Goal: Task Accomplishment & Management: Use online tool/utility

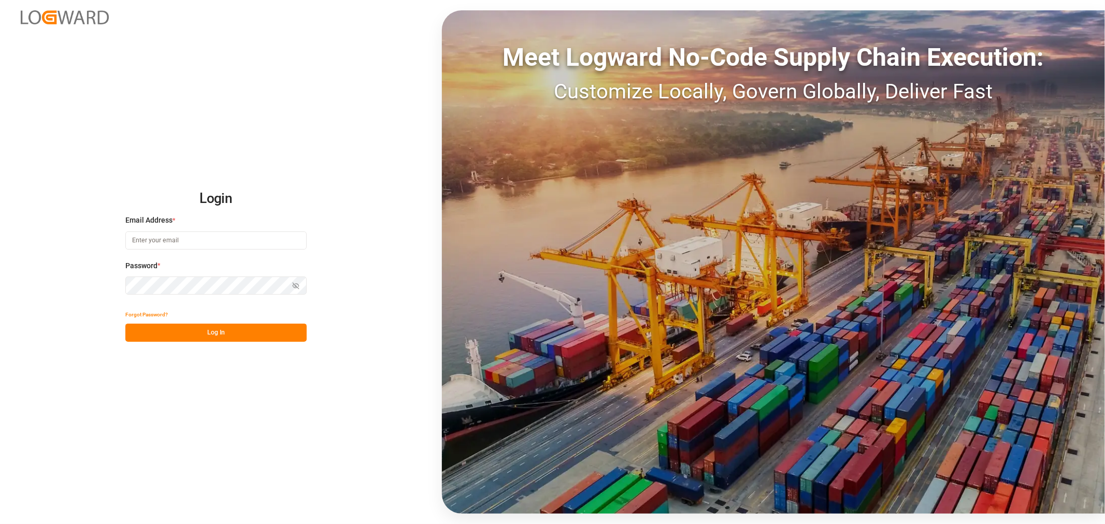
type input "[PERSON_NAME][EMAIL_ADDRESS][PERSON_NAME][DOMAIN_NAME]"
click at [214, 343] on div "Login Email Address * [PERSON_NAME][EMAIL_ADDRESS][PERSON_NAME][DOMAIN_NAME] Pa…" at bounding box center [552, 262] width 1105 height 524
click at [222, 335] on button "Log In" at bounding box center [215, 333] width 181 height 18
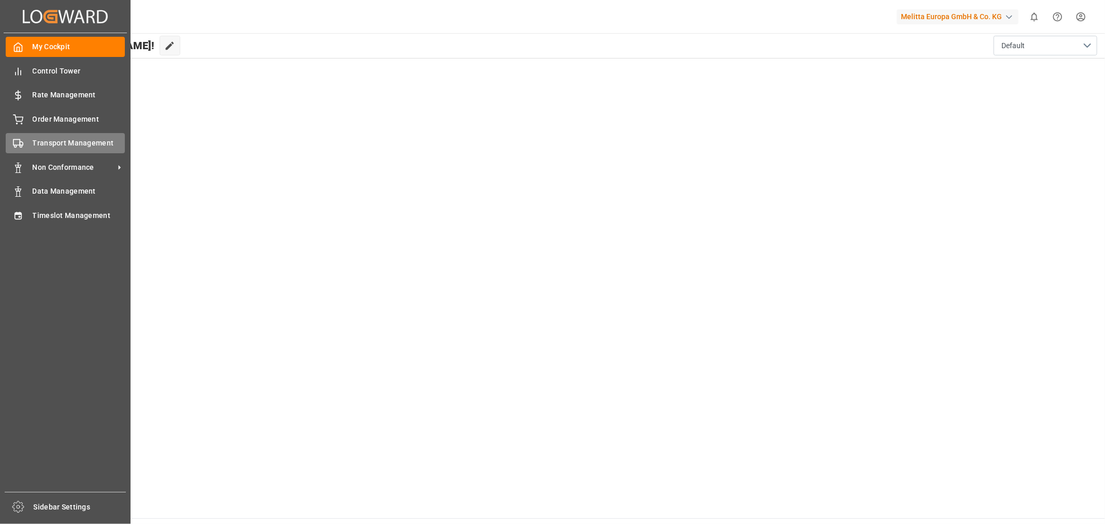
click at [75, 145] on span "Transport Management" at bounding box center [79, 143] width 93 height 11
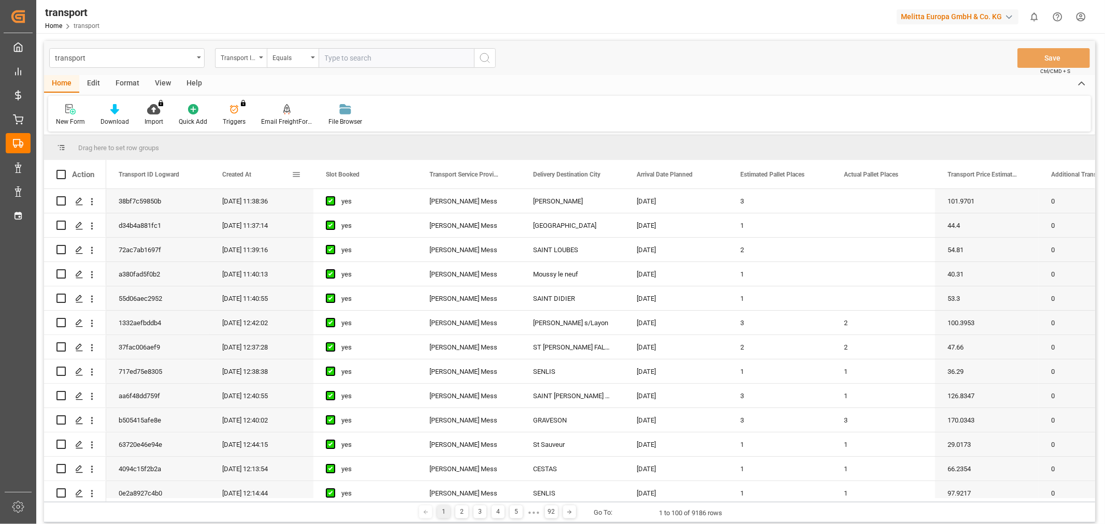
click at [236, 173] on span "Created At" at bounding box center [236, 174] width 29 height 7
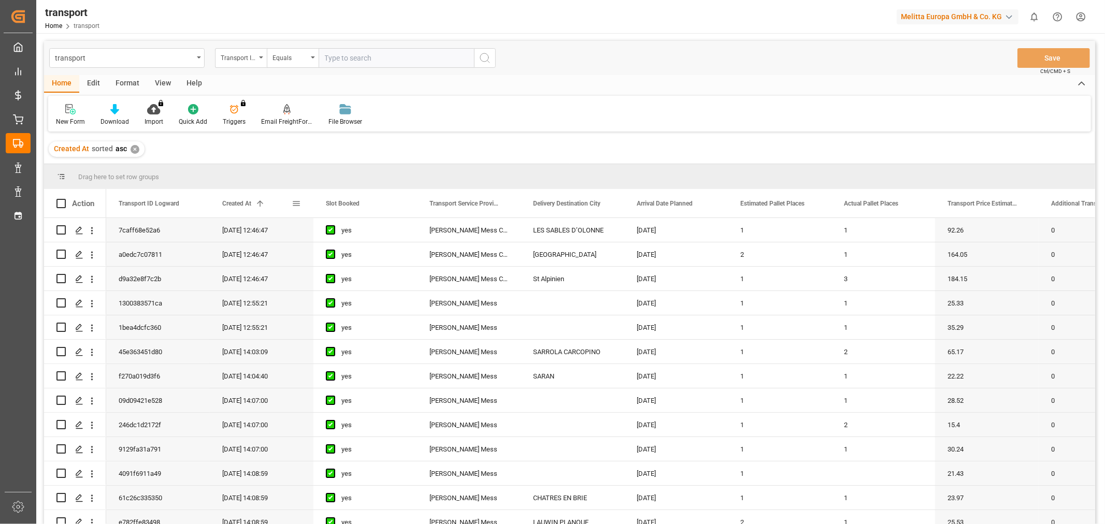
click at [234, 205] on span "Created At" at bounding box center [236, 203] width 29 height 7
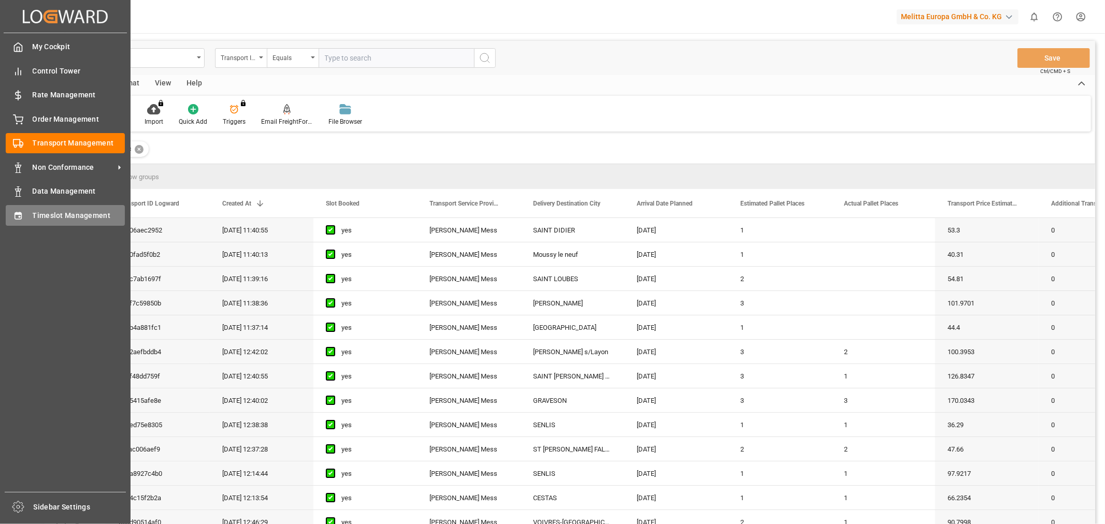
click at [73, 215] on span "Timeslot Management" at bounding box center [79, 215] width 93 height 11
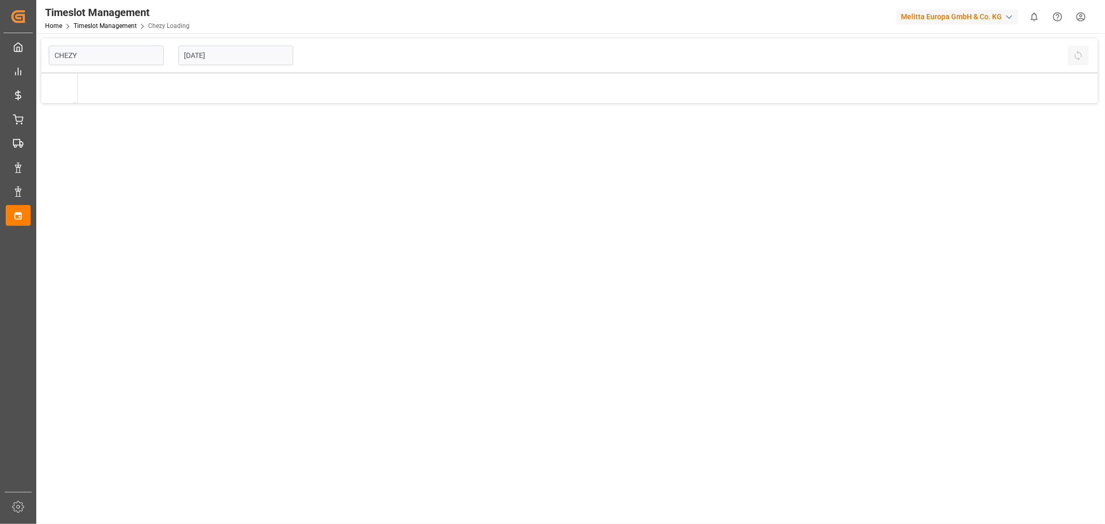
type input "Chezy Loading"
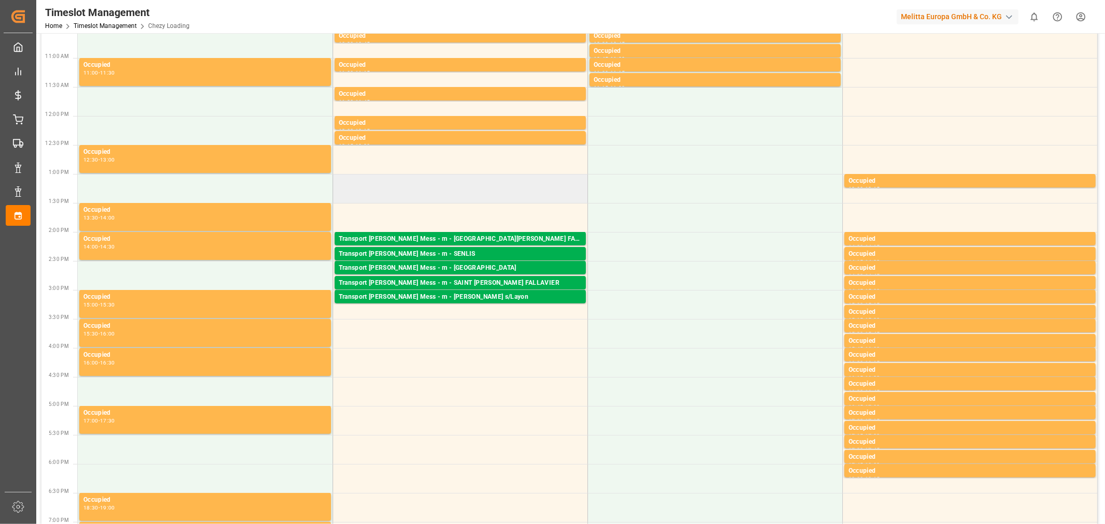
scroll to position [230, 0]
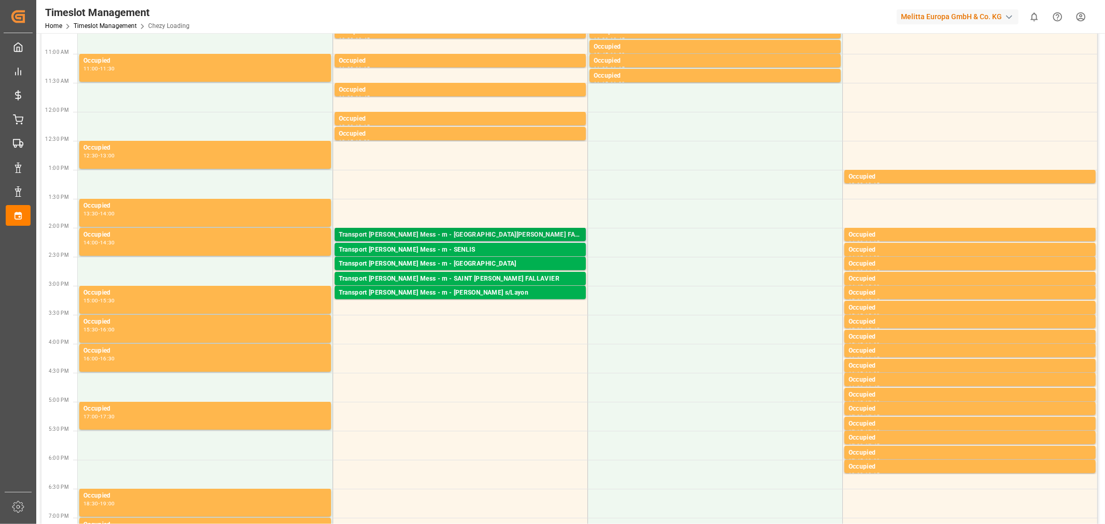
click at [441, 234] on div "Transport [PERSON_NAME] Mess - m - [GEOGRAPHIC_DATA][PERSON_NAME] FALLAVIER" at bounding box center [460, 235] width 243 height 10
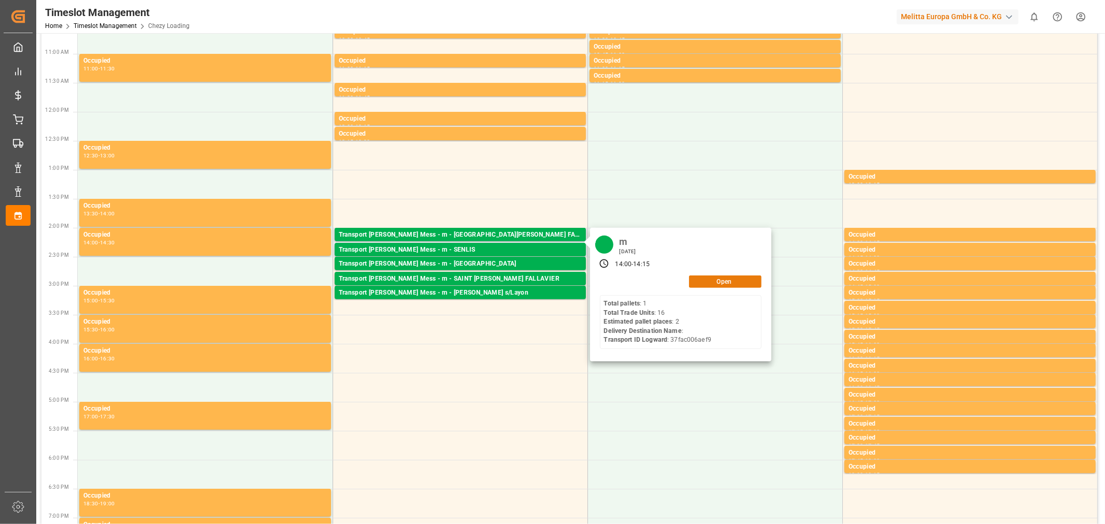
click at [743, 285] on button "Open" at bounding box center [725, 282] width 73 height 12
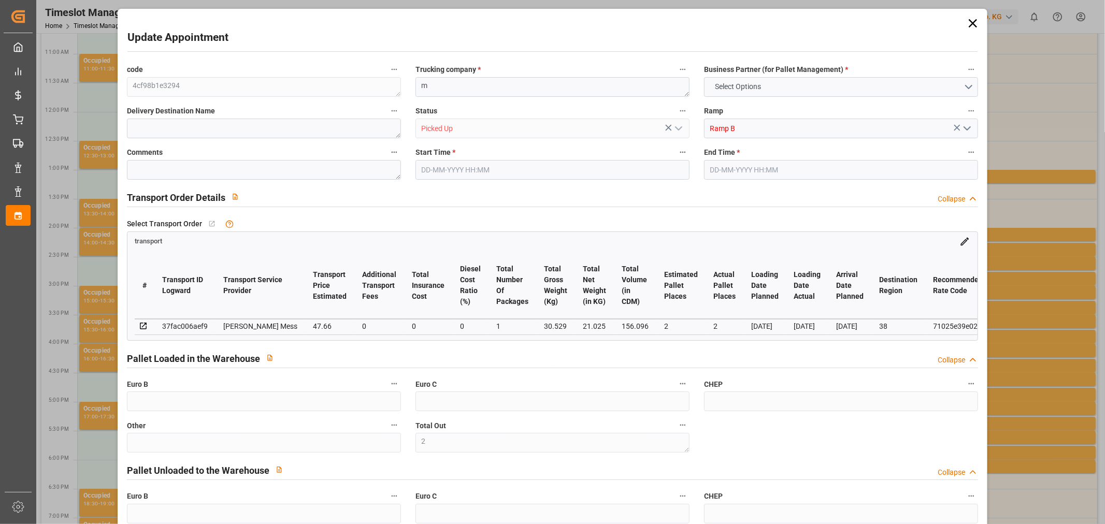
type input "2"
type input "0"
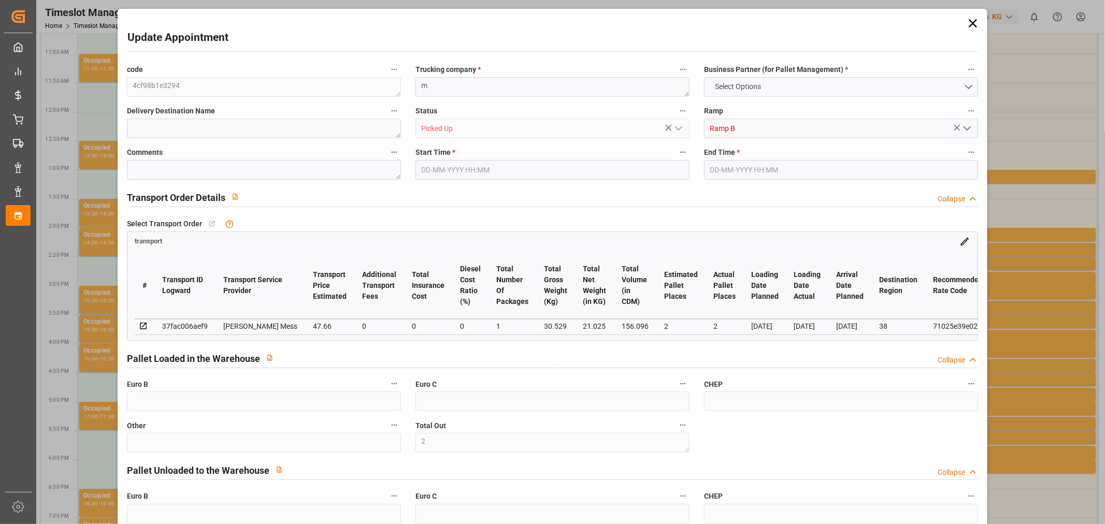
type input "0"
type input "2"
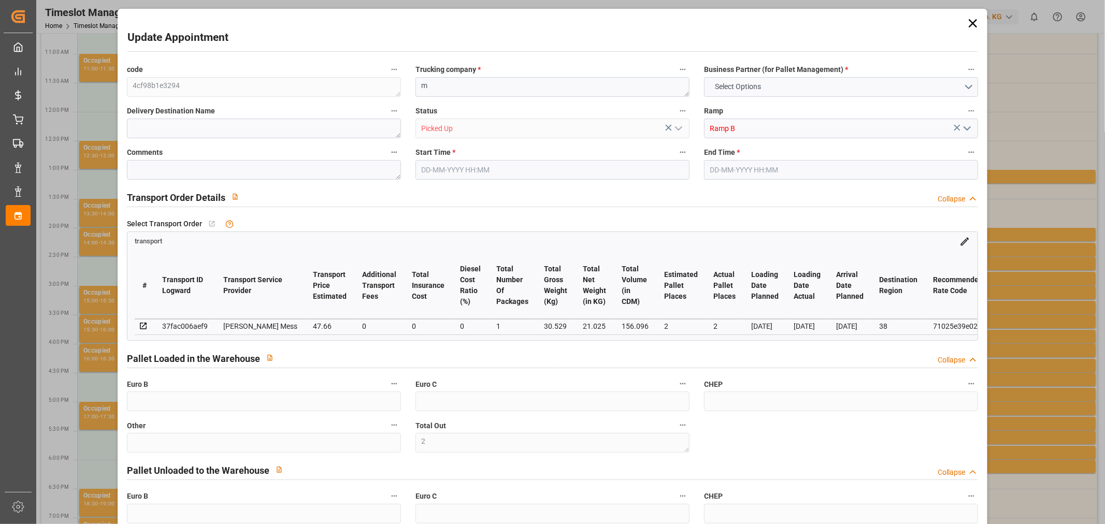
type input "47.66"
type input "0"
type input "47.66"
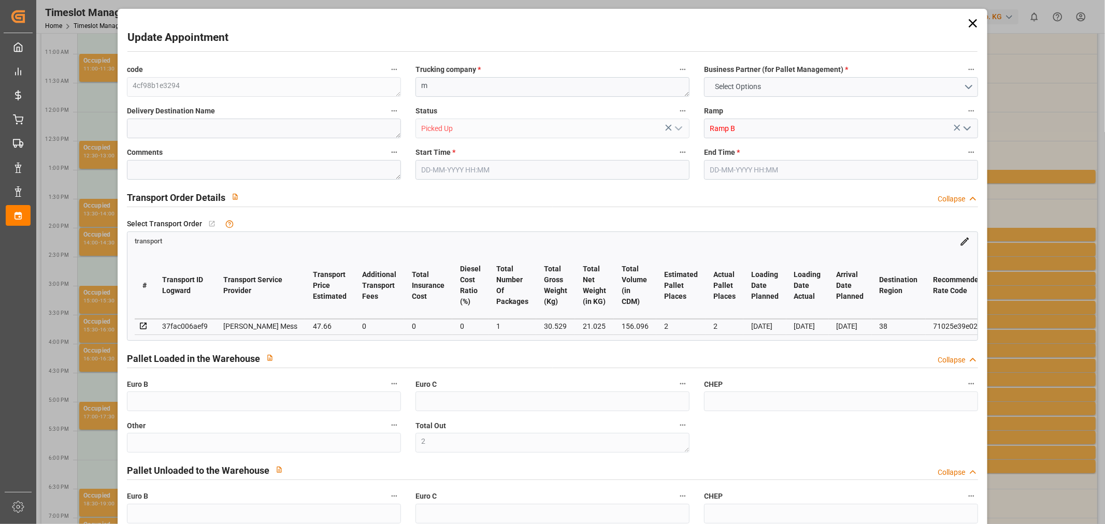
type input "0"
type input "1"
type input "21.025"
type input "53.528"
type input "156.096"
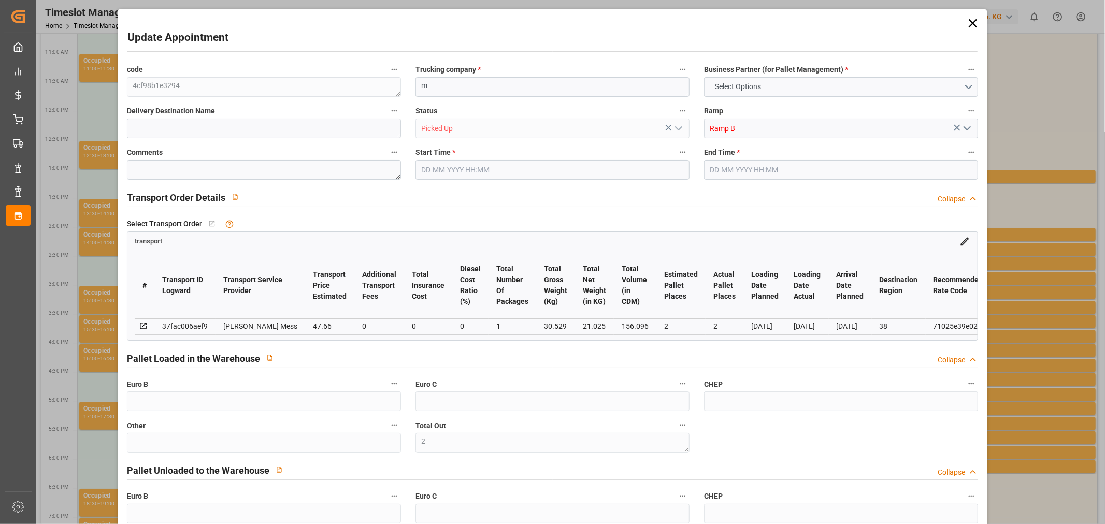
type input "38"
type input "1"
type input "16"
type input "2"
type input "101"
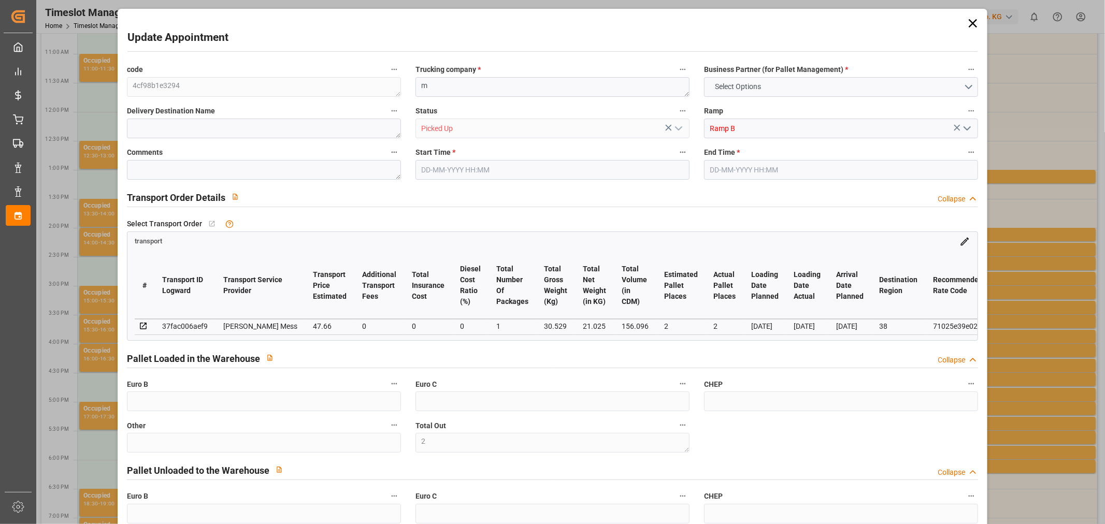
type input "30.529"
type input "0"
type input "4710.8598"
type input "0"
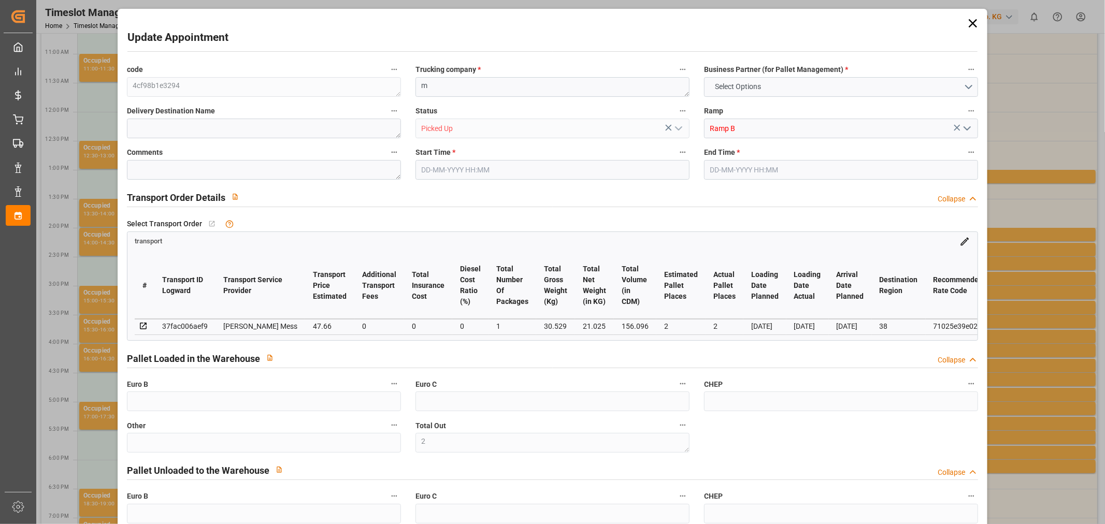
type input "21"
type input "35"
type input "[DATE] 14:00"
type input "[DATE] 14:15"
type input "[DATE] 12:37"
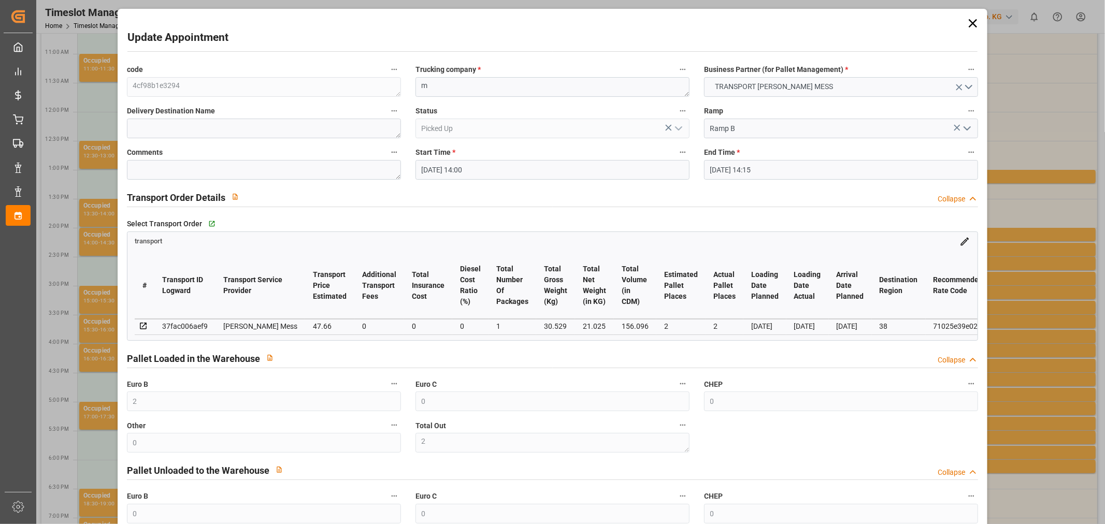
type input "[DATE] 12:37"
type input "[DATE]"
click at [971, 20] on icon at bounding box center [972, 23] width 15 height 15
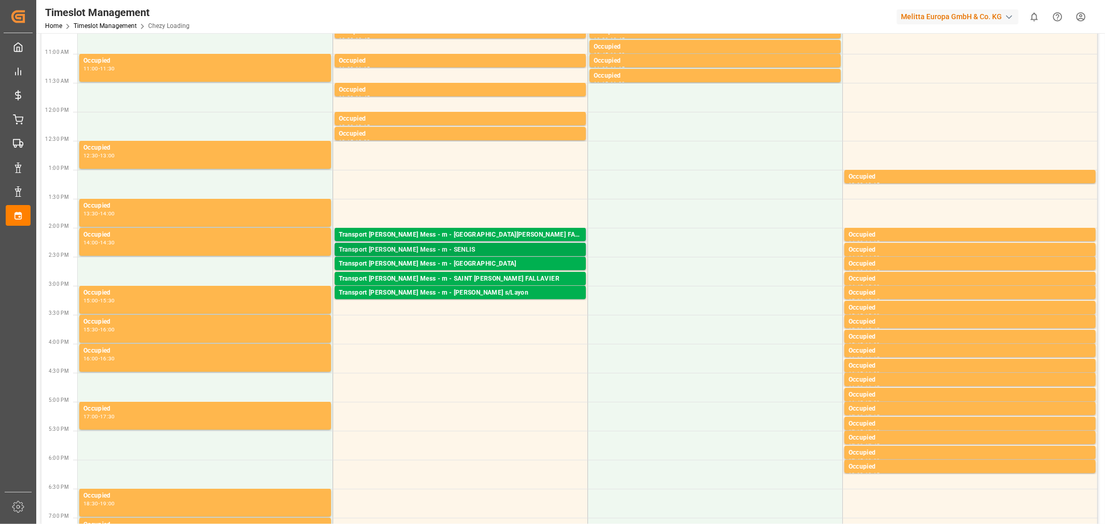
click at [432, 249] on div "Transport [PERSON_NAME] Mess - m - SENLIS" at bounding box center [460, 250] width 243 height 10
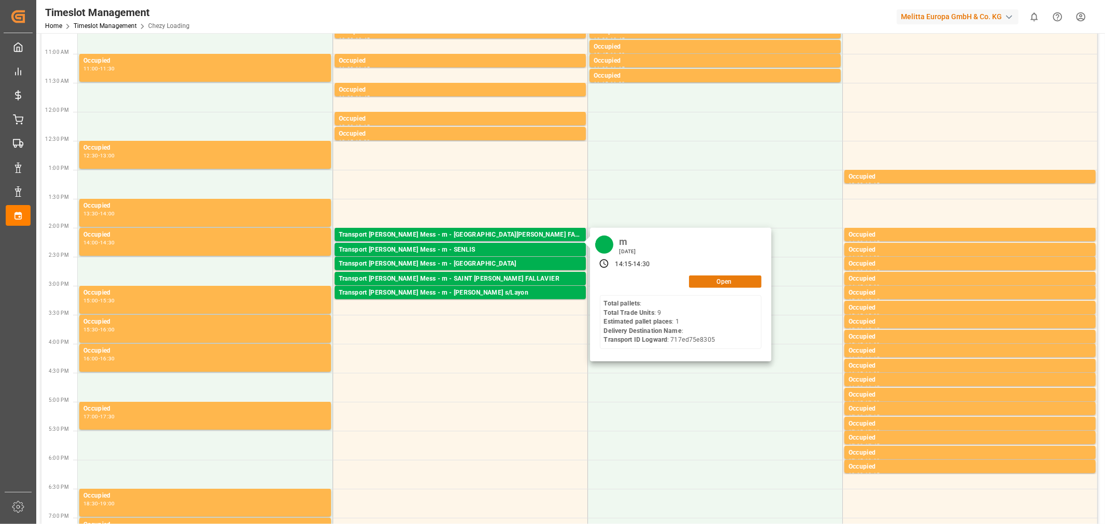
click at [716, 283] on button "Open" at bounding box center [725, 282] width 73 height 12
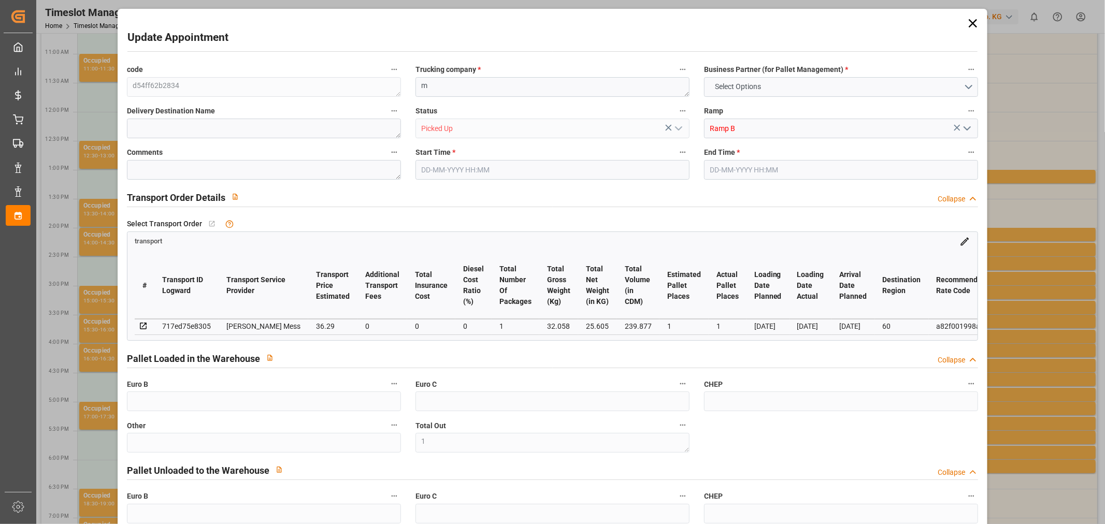
type input "1"
type input "0"
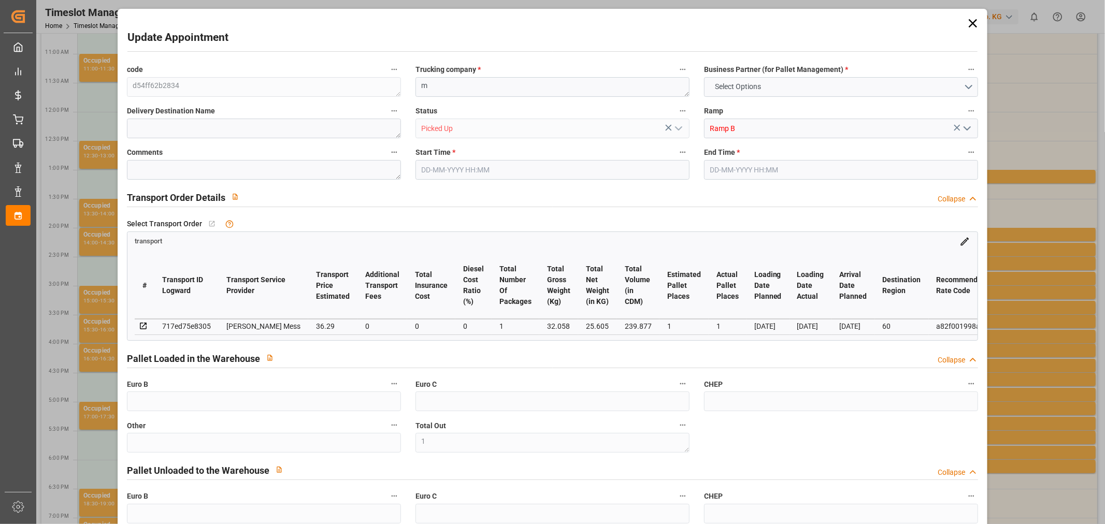
type input "0"
type input "1"
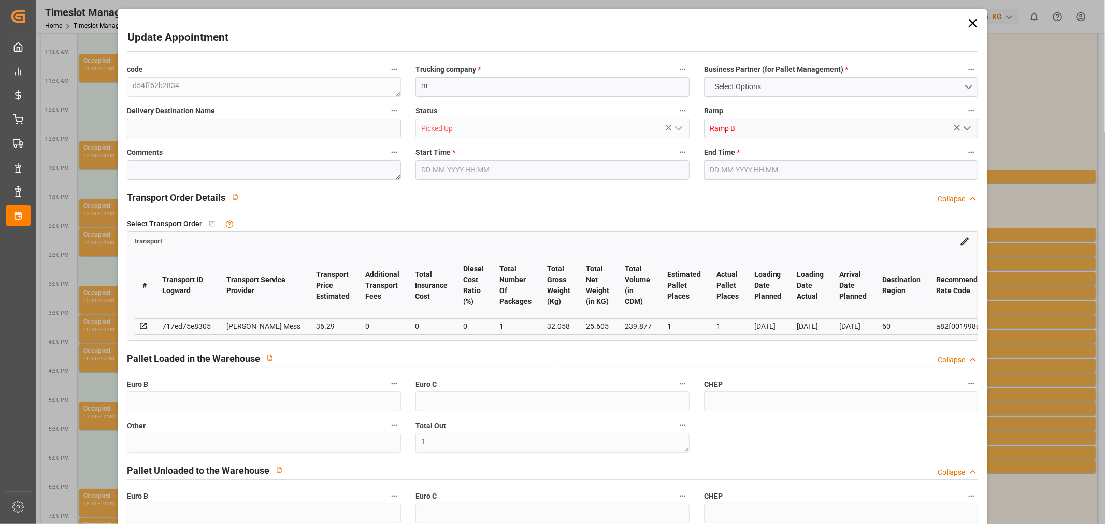
type input "36.29"
type input "0"
type input "36.29"
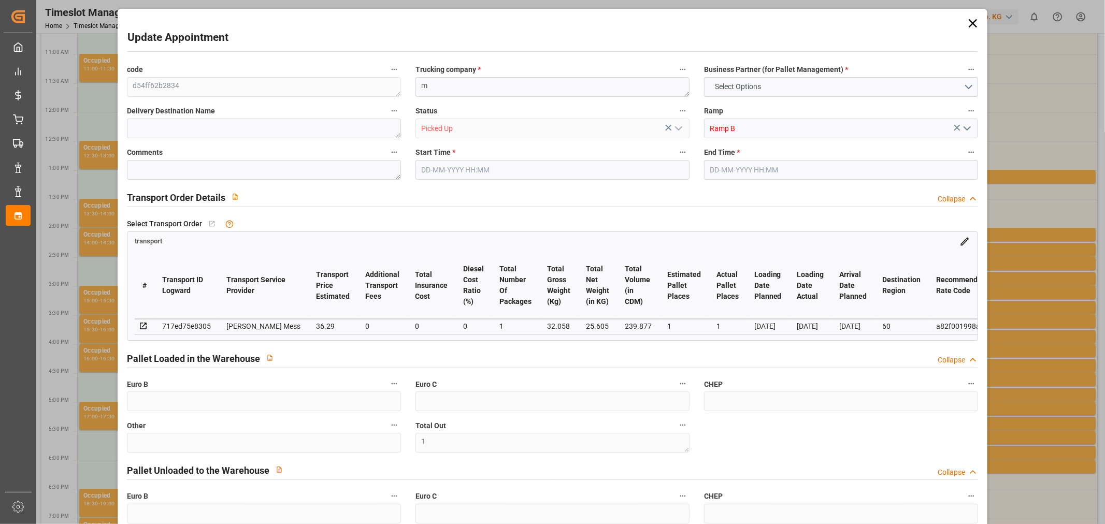
type input "0"
type input "1"
type input "25.605"
type input "55.058"
type input "239.877"
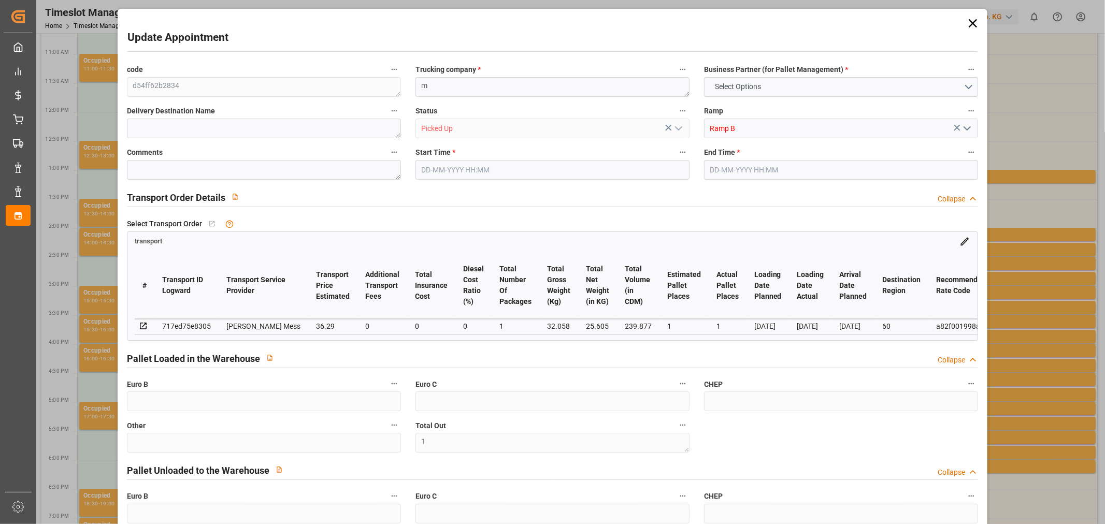
type input "60"
type input "0"
type input "9"
type input "1"
type input "101"
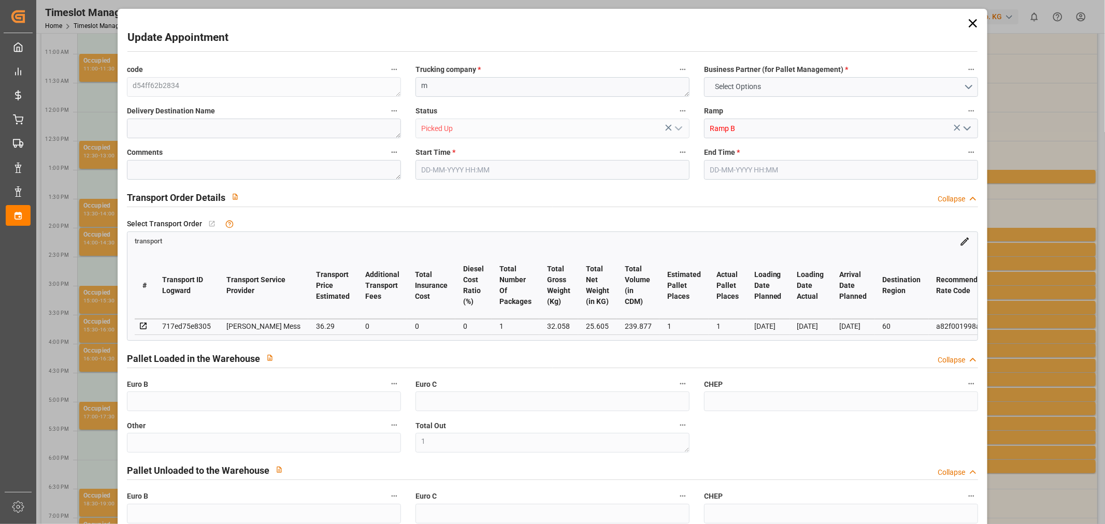
type input "32.058"
type input "0"
type input "4710.8598"
type input "0"
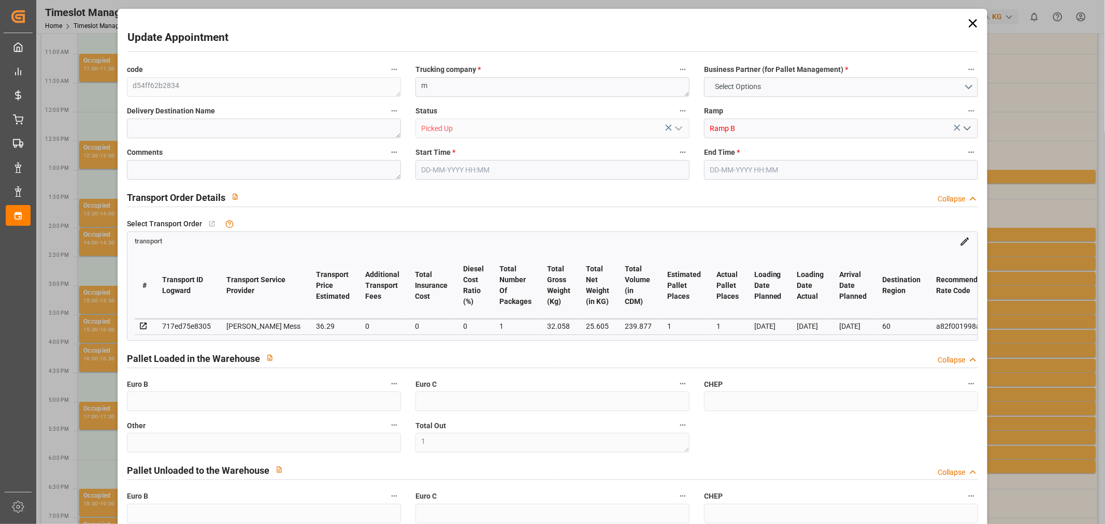
type input "21"
type input "35"
type input "[DATE] 14:15"
type input "[DATE] 14:30"
type input "[DATE] 12:39"
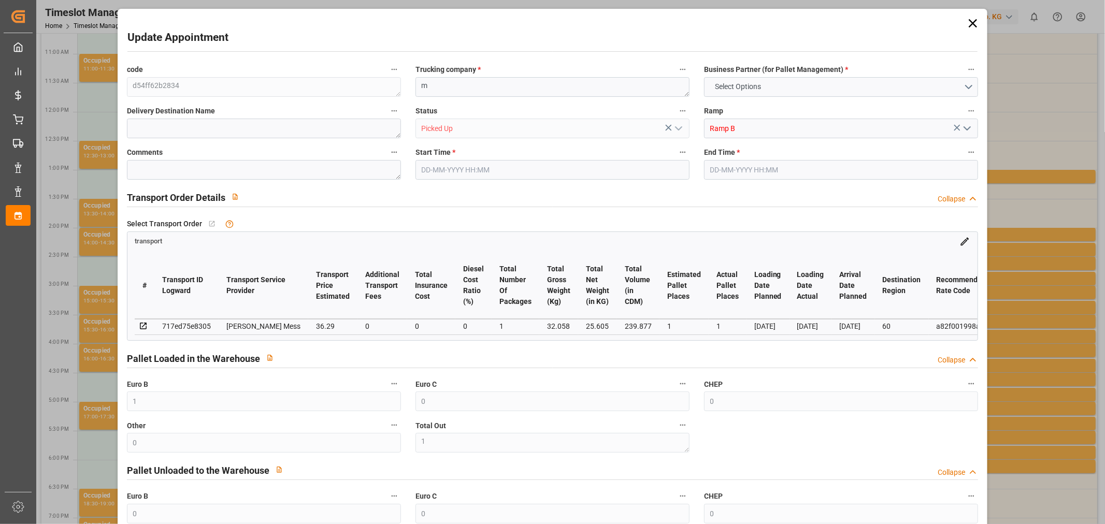
type input "[DATE] 12:38"
type input "[DATE]"
click at [971, 19] on icon at bounding box center [972, 23] width 15 height 15
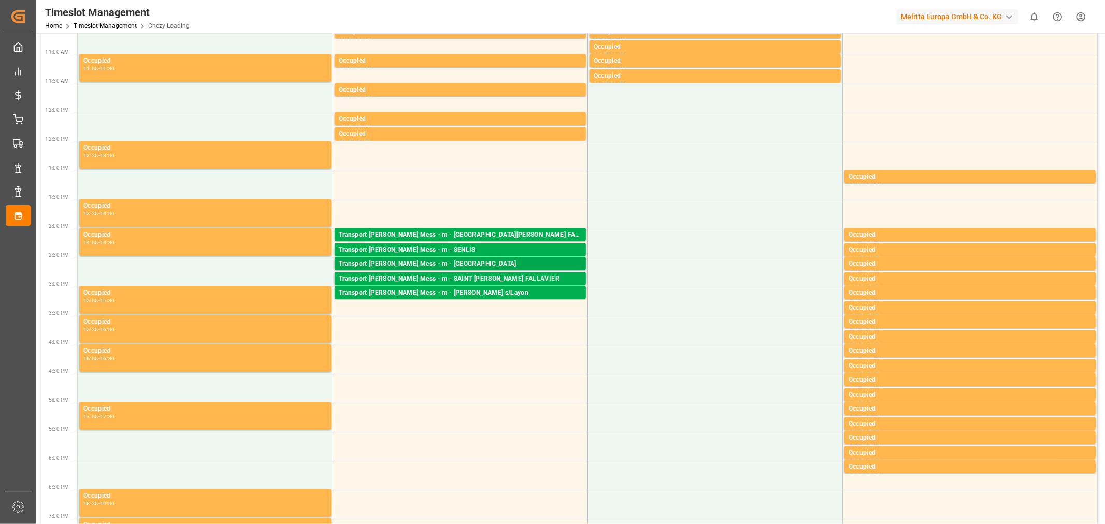
click at [435, 263] on div "Transport [PERSON_NAME] Mess - m - [GEOGRAPHIC_DATA]" at bounding box center [460, 264] width 243 height 10
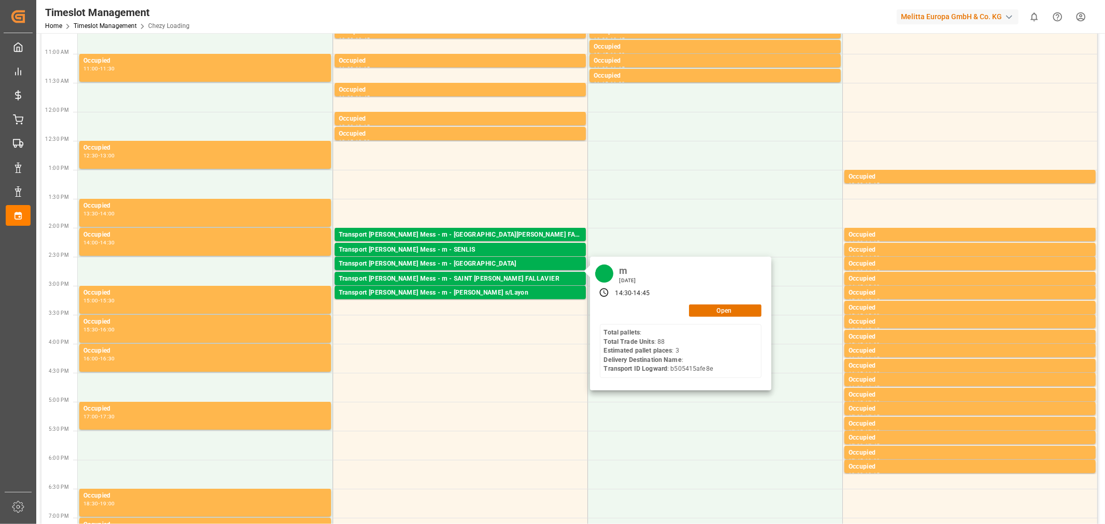
click at [715, 319] on div "m [DATE] 14:30 - 14:45 Open Total pallets : Total Trade Units : 88 Estimated pa…" at bounding box center [680, 324] width 181 height 134
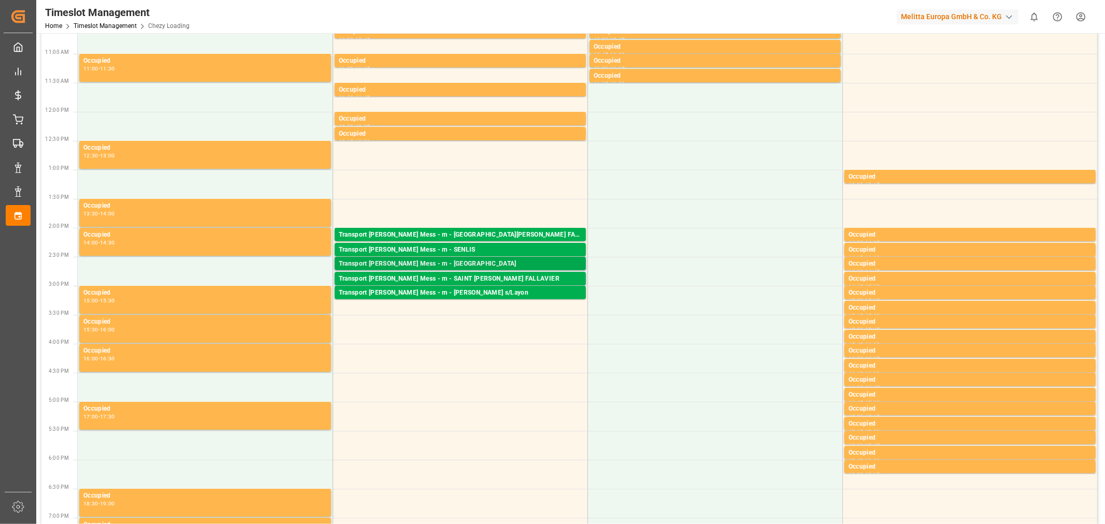
click at [496, 262] on div "Transport [PERSON_NAME] Mess - m - [GEOGRAPHIC_DATA]" at bounding box center [460, 264] width 243 height 10
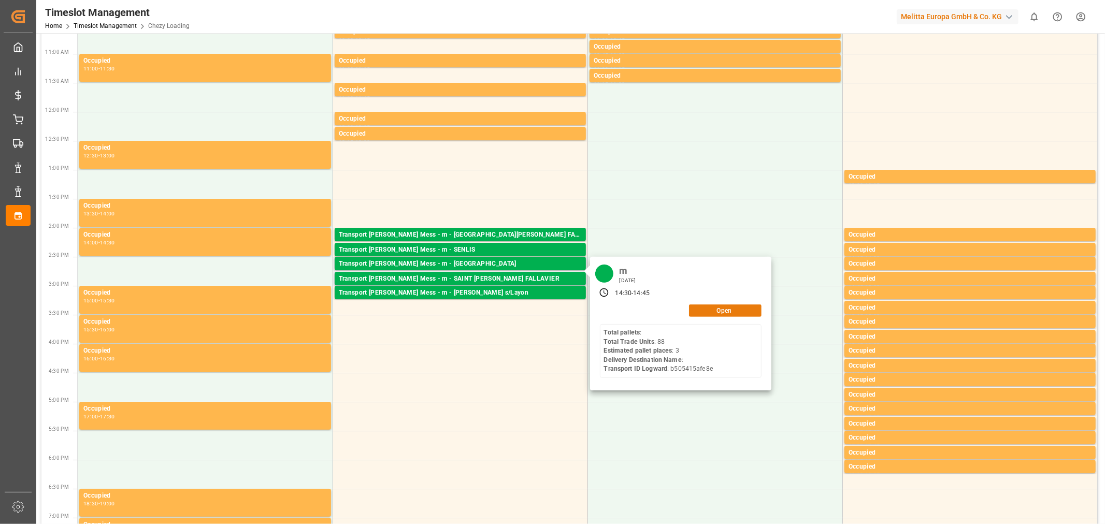
click at [717, 309] on button "Open" at bounding box center [725, 311] width 73 height 12
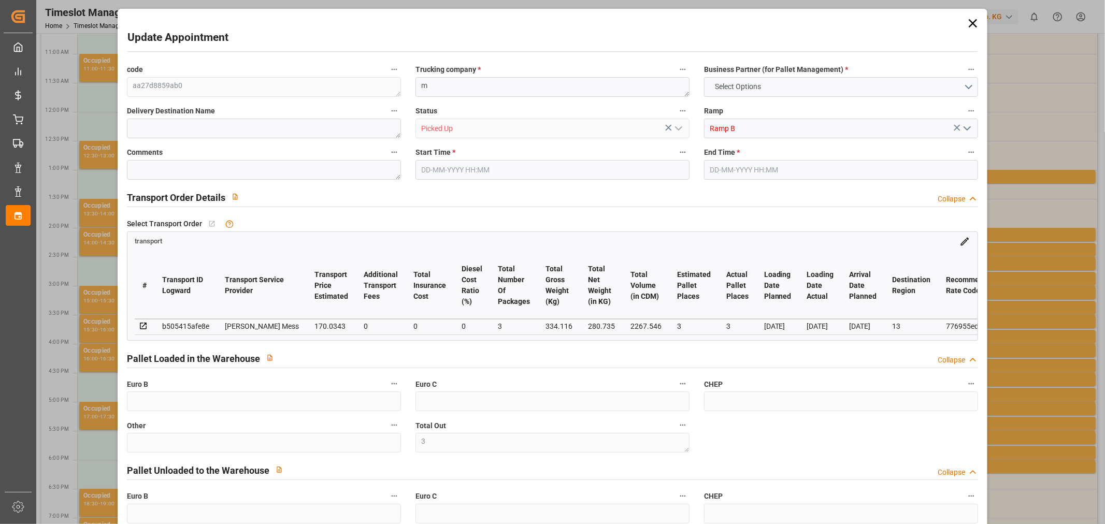
type input "3"
type input "0"
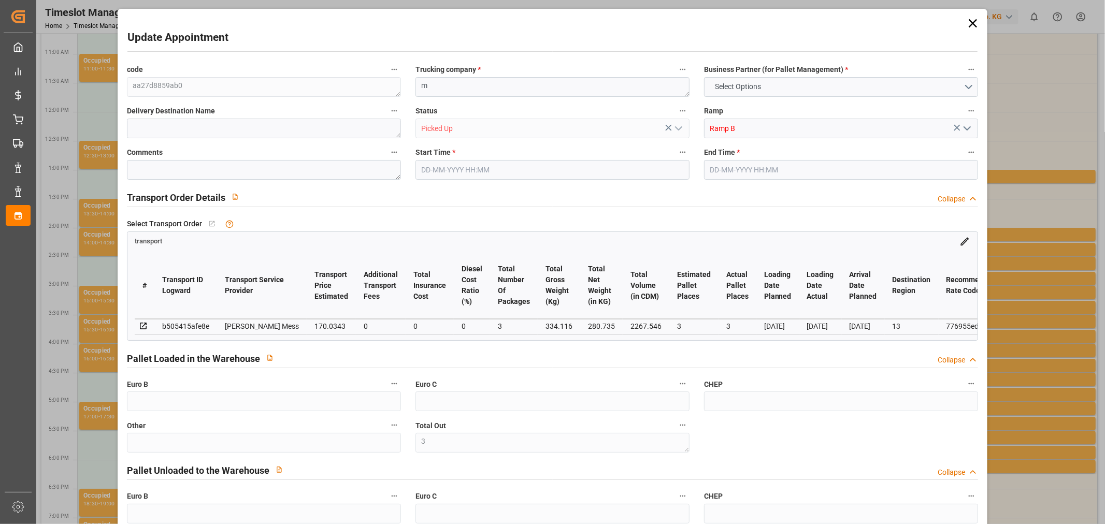
type input "0"
type input "3"
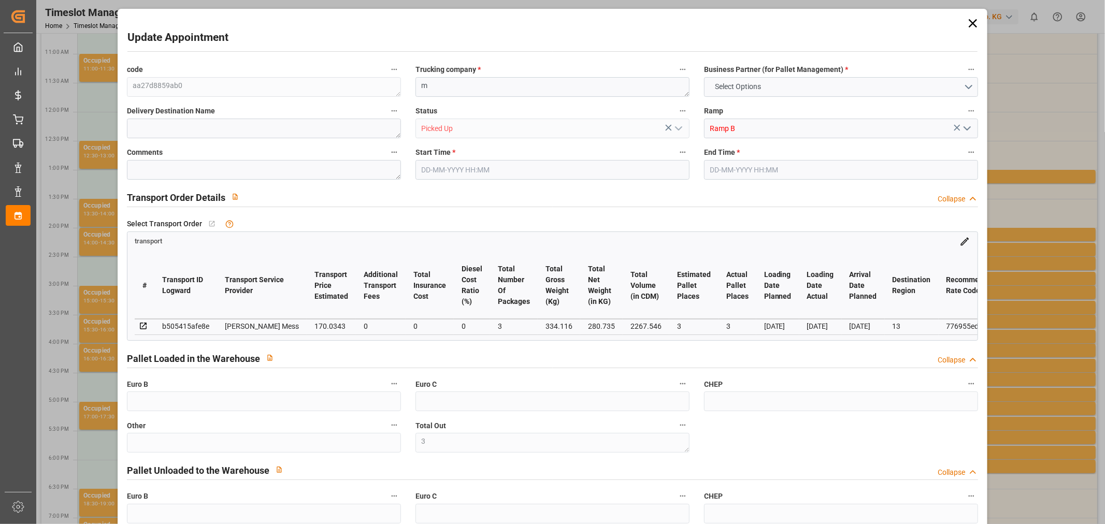
type input "170.0343"
type input "0"
type input "170.0343"
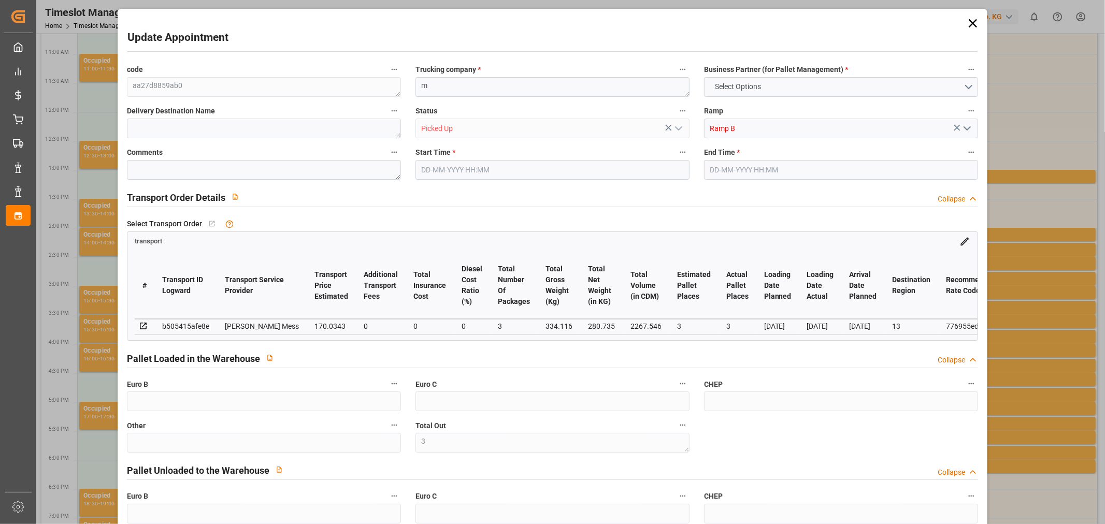
type input "0"
type input "3"
type input "280.735"
type input "403.116"
type input "2267.546"
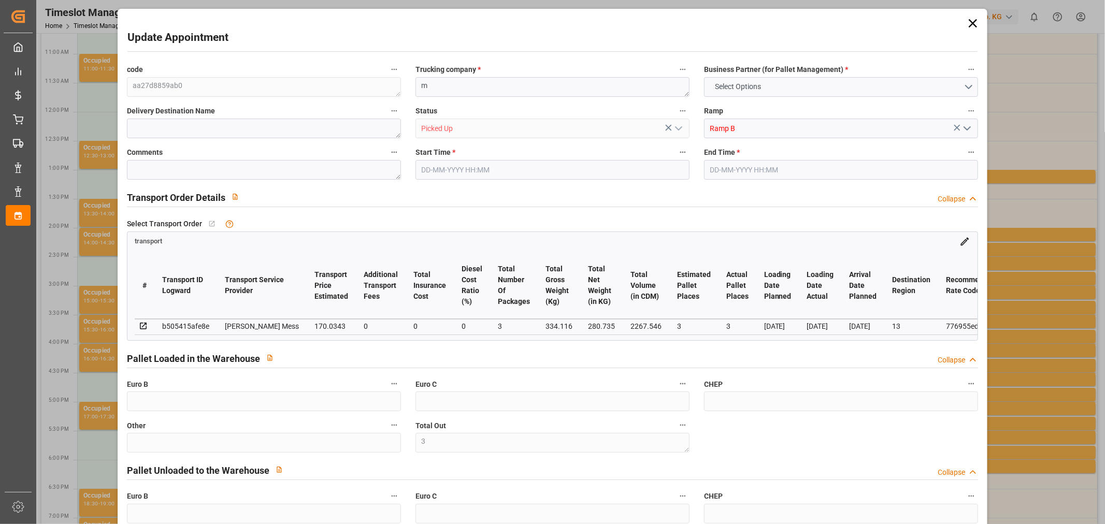
type input "13"
type input "0"
type input "88"
type input "3"
type input "101"
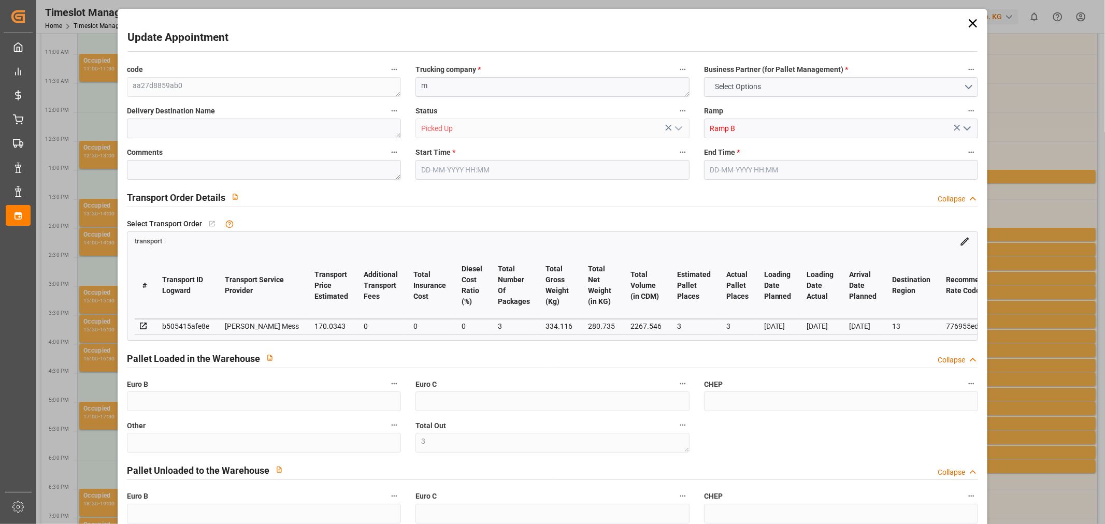
type input "334.116"
type input "0"
type input "4710.8598"
type input "0"
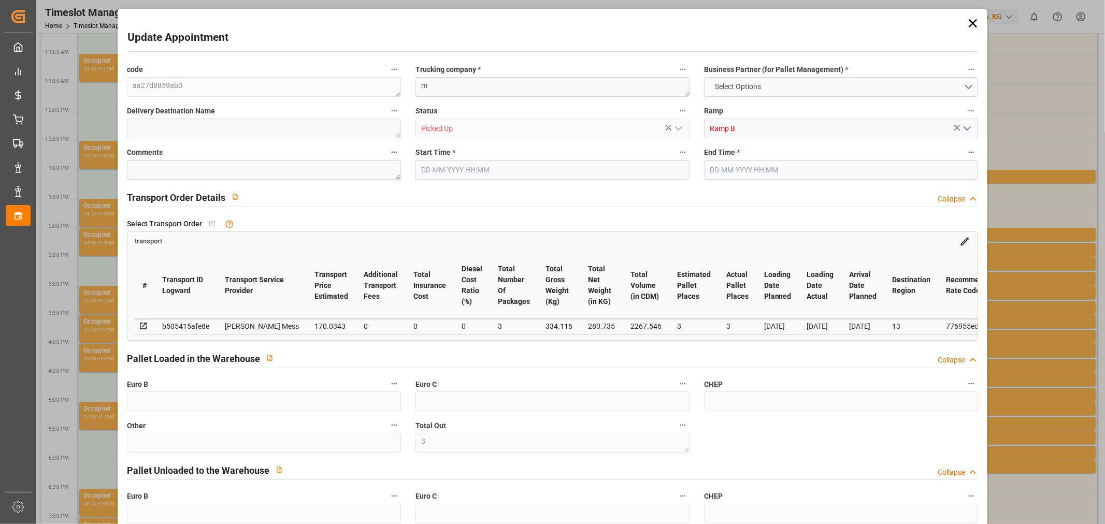
type input "21"
type input "35"
type input "[DATE] 14:30"
type input "[DATE] 14:45"
type input "[DATE] 12:40"
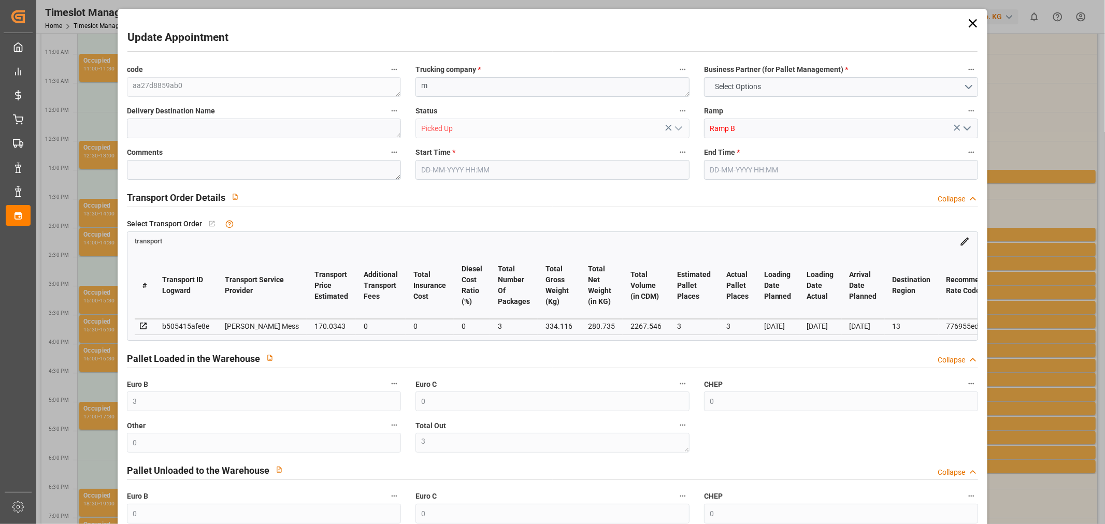
type input "[DATE] 12:40"
type input "[DATE]"
click at [969, 21] on icon at bounding box center [972, 23] width 15 height 15
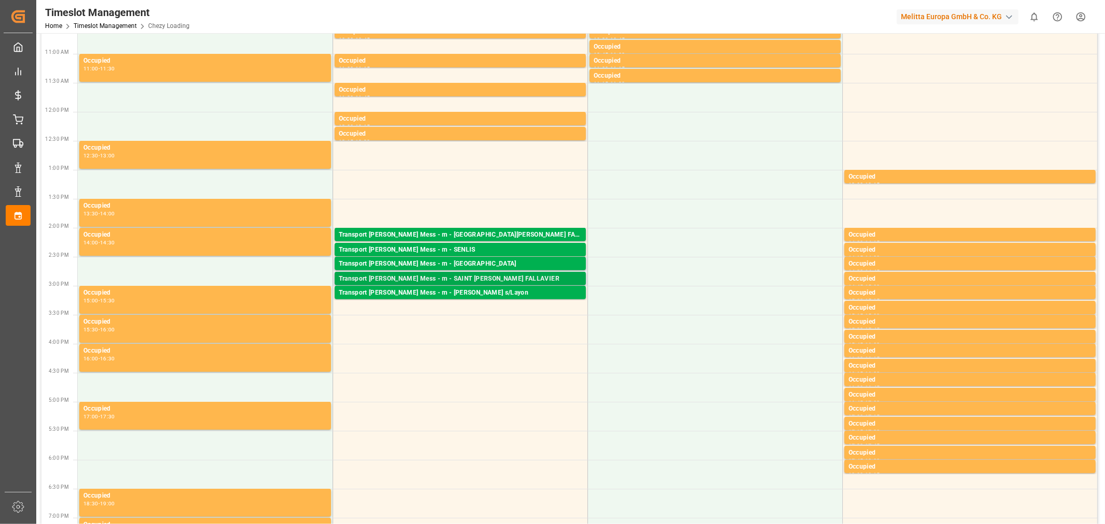
click at [442, 274] on div "Transport [PERSON_NAME] Mess - m - SAINT [PERSON_NAME] FALLAVIER" at bounding box center [460, 279] width 243 height 10
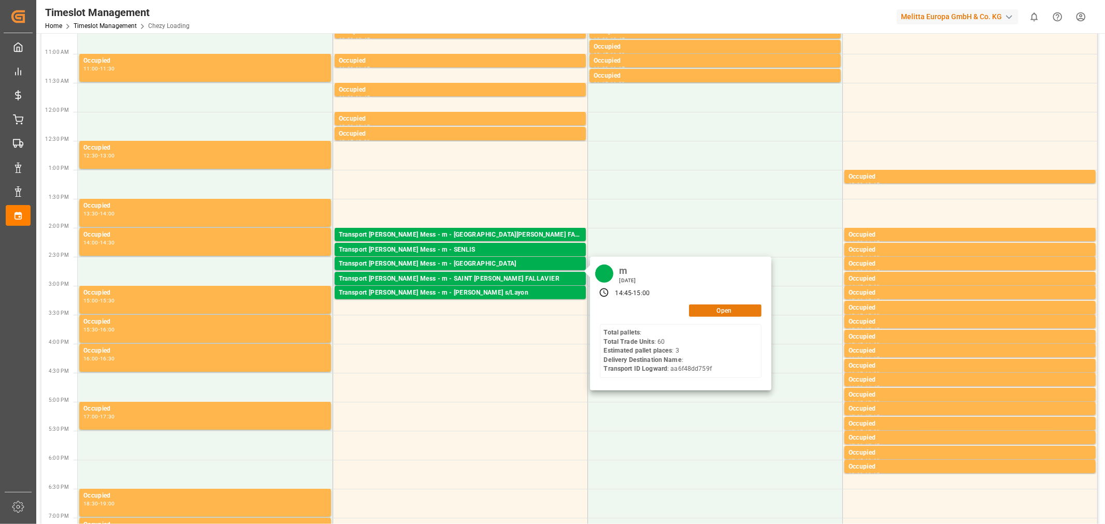
click at [708, 309] on button "Open" at bounding box center [725, 311] width 73 height 12
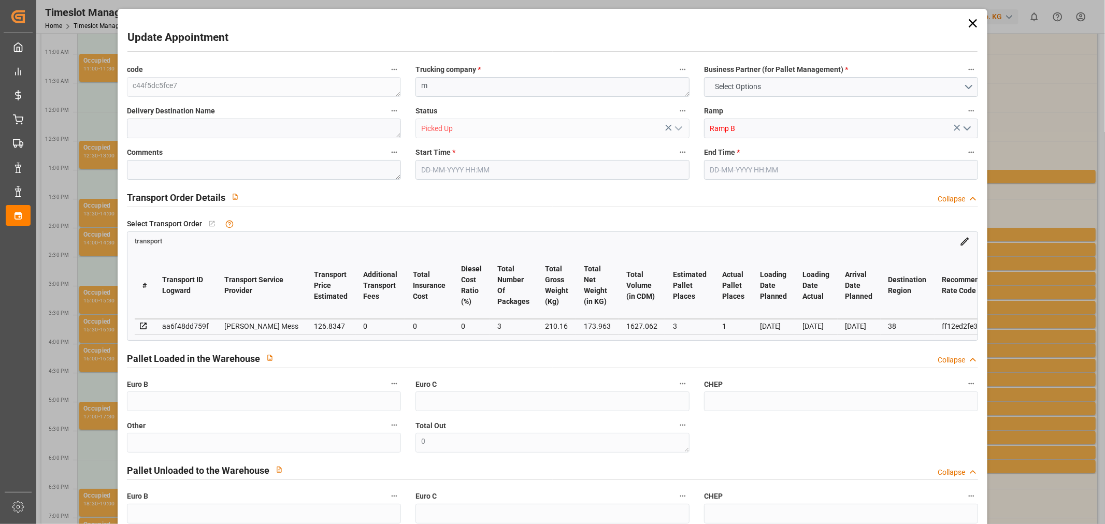
type input "0"
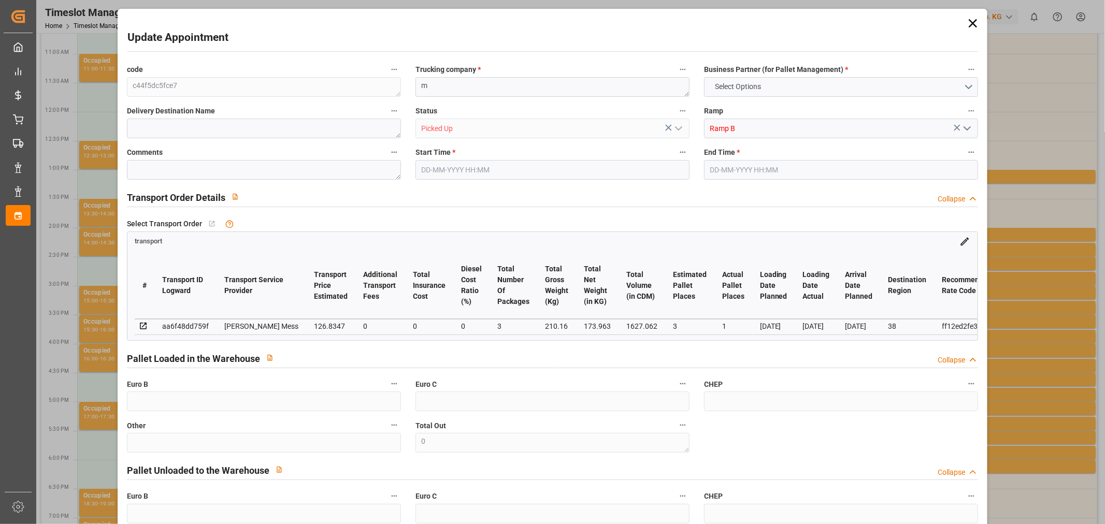
type input "0"
type input "1"
type input "3"
type input "1"
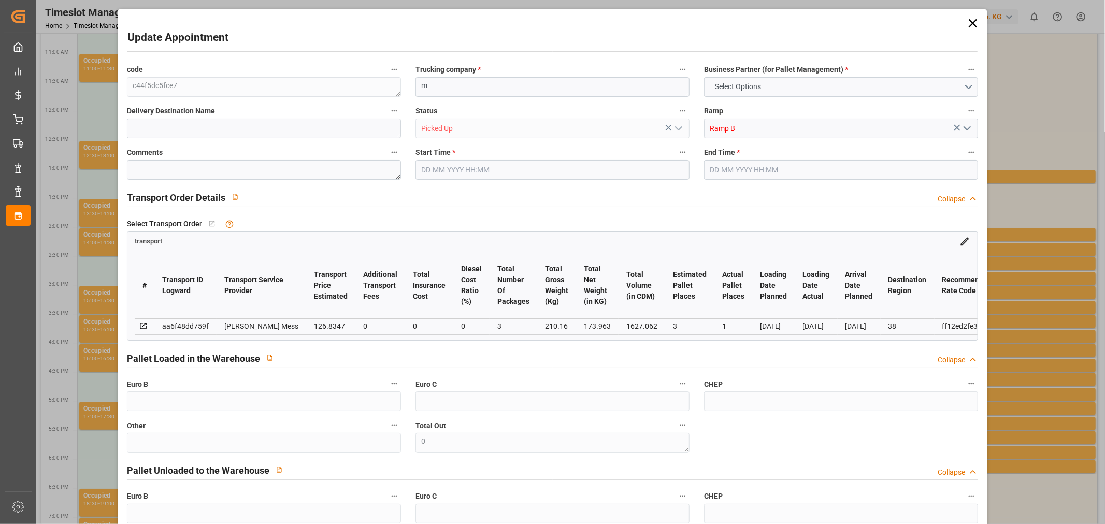
type input "126.8347"
type input "0"
type input "126.8347"
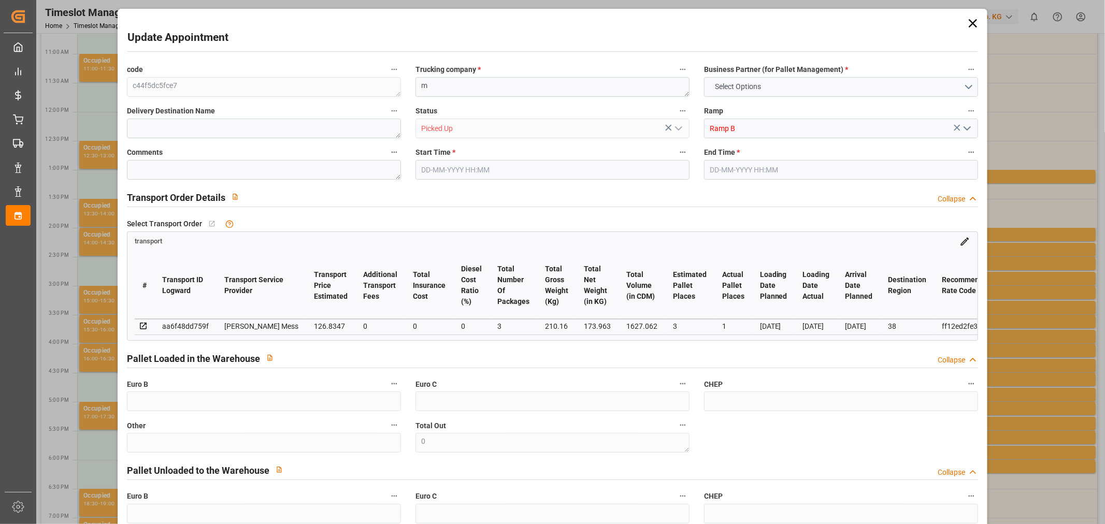
type input "0"
type input "3"
type input "173.963"
type input "348.16"
type input "1627.062"
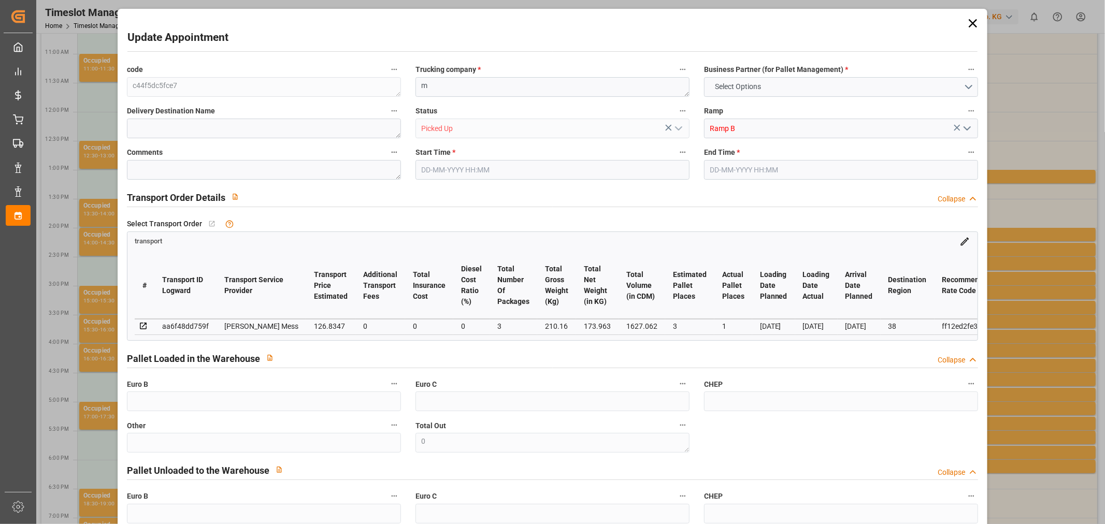
type input "38"
type input "0"
type input "60"
type input "6"
type input "101"
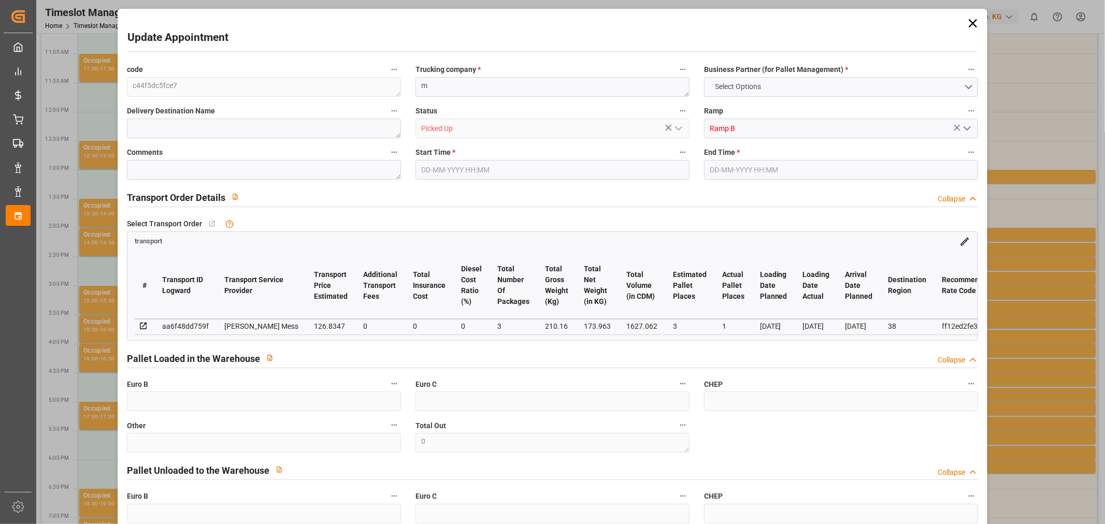
type input "210.16"
type input "0"
type input "4710.8598"
type input "0"
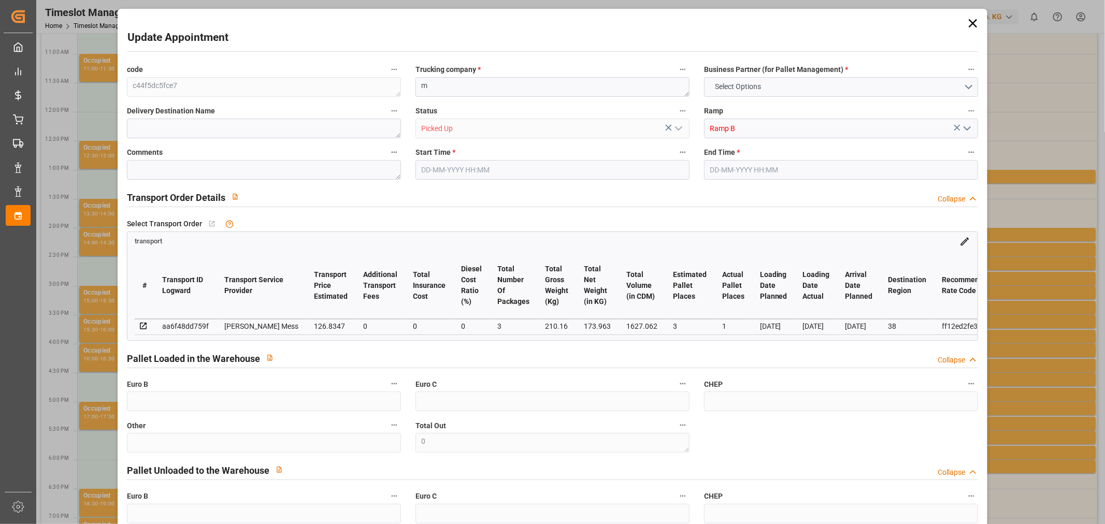
type input "21"
type input "35"
type input "[DATE] 14:45"
type input "[DATE] 15:00"
type input "[DATE] 12:41"
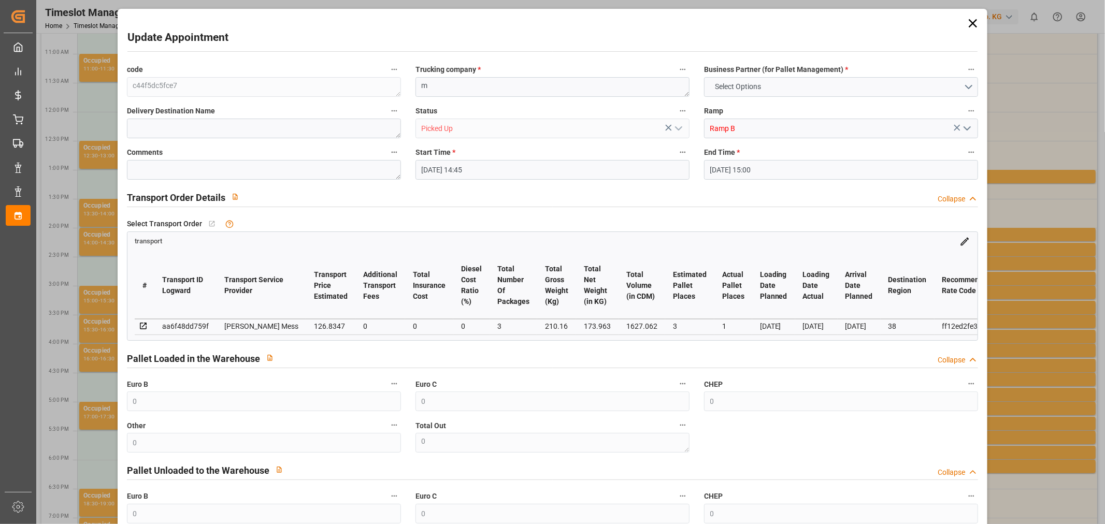
type input "[DATE] 12:40"
type input "[DATE]"
click at [970, 28] on icon at bounding box center [972, 23] width 15 height 15
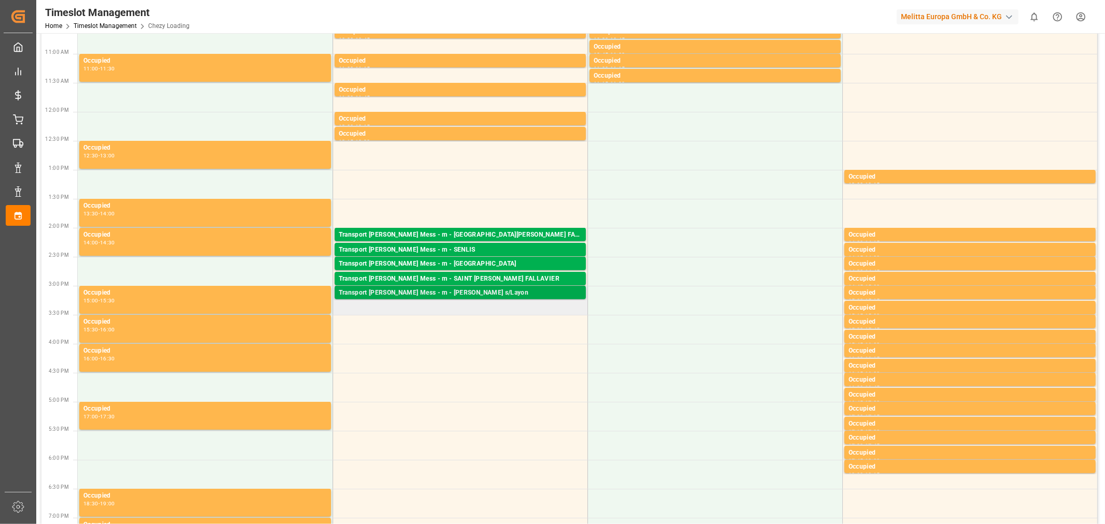
click at [423, 291] on div "Transport [PERSON_NAME] Mess - m - [PERSON_NAME] s/Layon" at bounding box center [460, 293] width 243 height 10
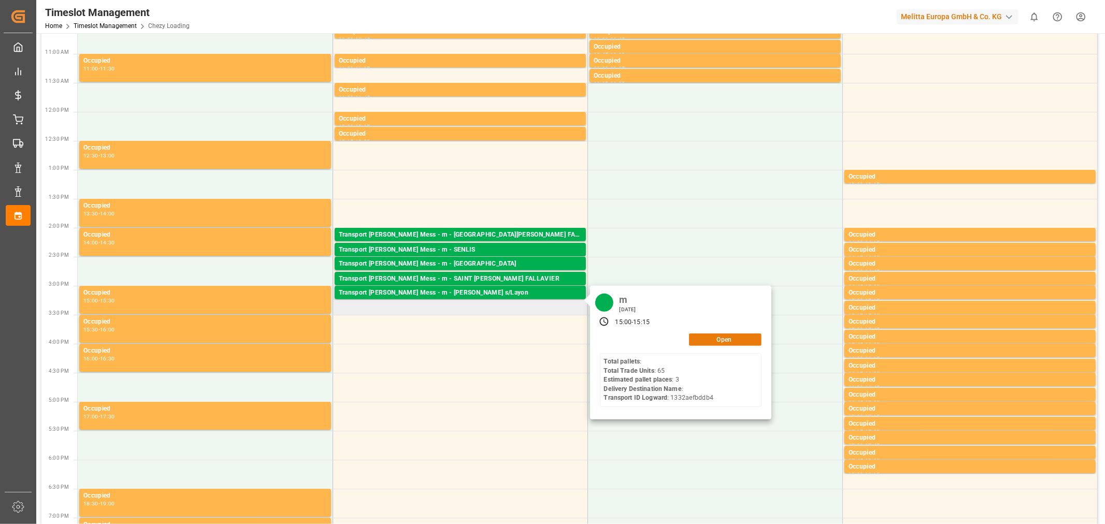
click at [731, 345] on div "m [DATE] 15:00 - 15:15 Open Total pallets : Total Trade Units : 65 Estimated pa…" at bounding box center [680, 353] width 181 height 134
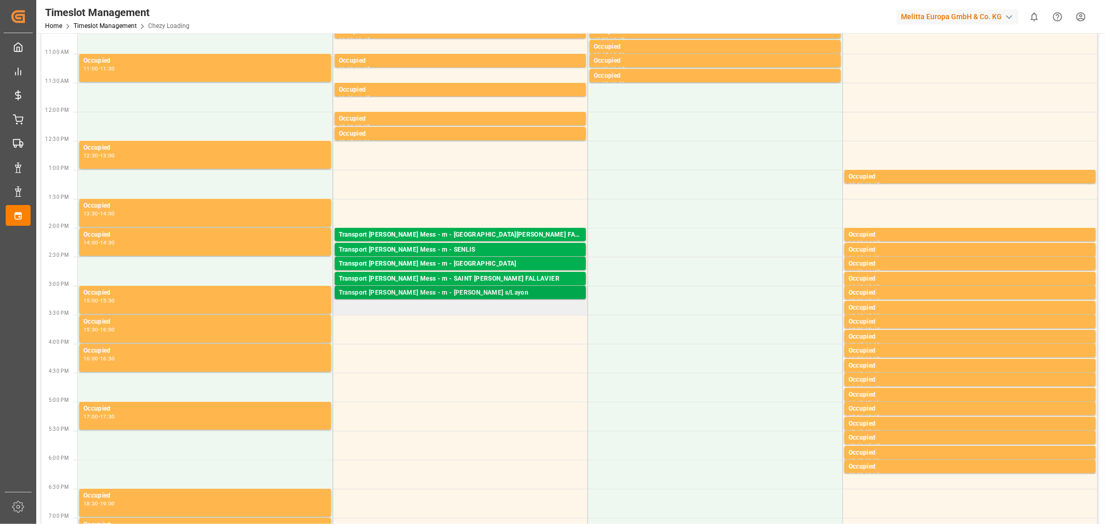
click at [525, 289] on div "Transport [PERSON_NAME] Mess - m - [PERSON_NAME] s/Layon" at bounding box center [460, 293] width 243 height 10
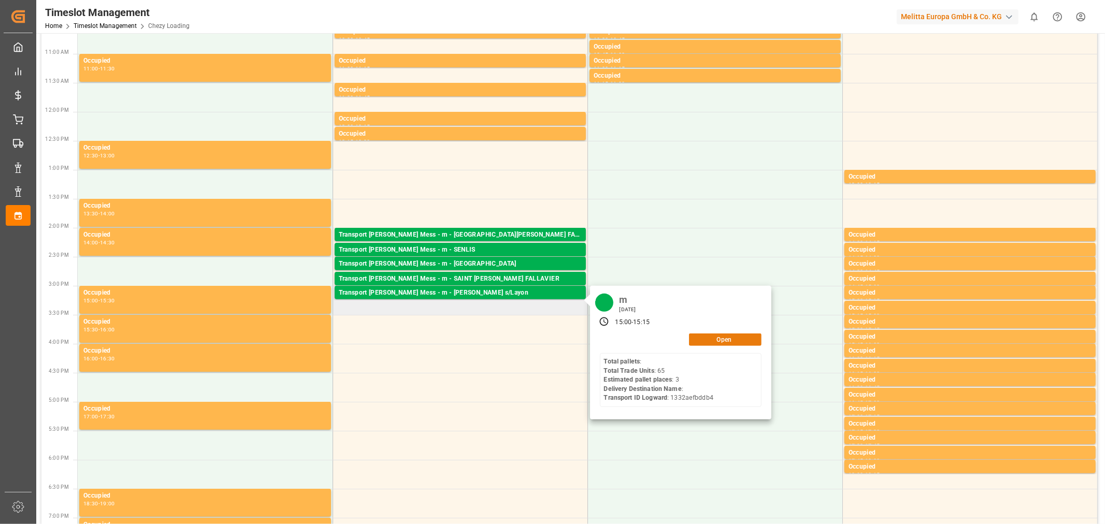
click at [717, 343] on button "Open" at bounding box center [725, 340] width 73 height 12
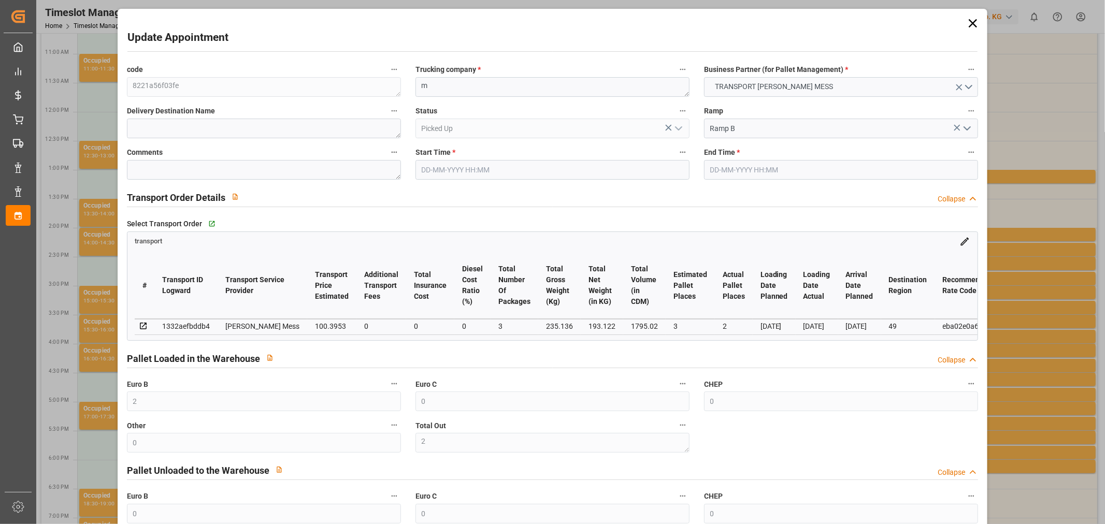
type input "2"
type input "0"
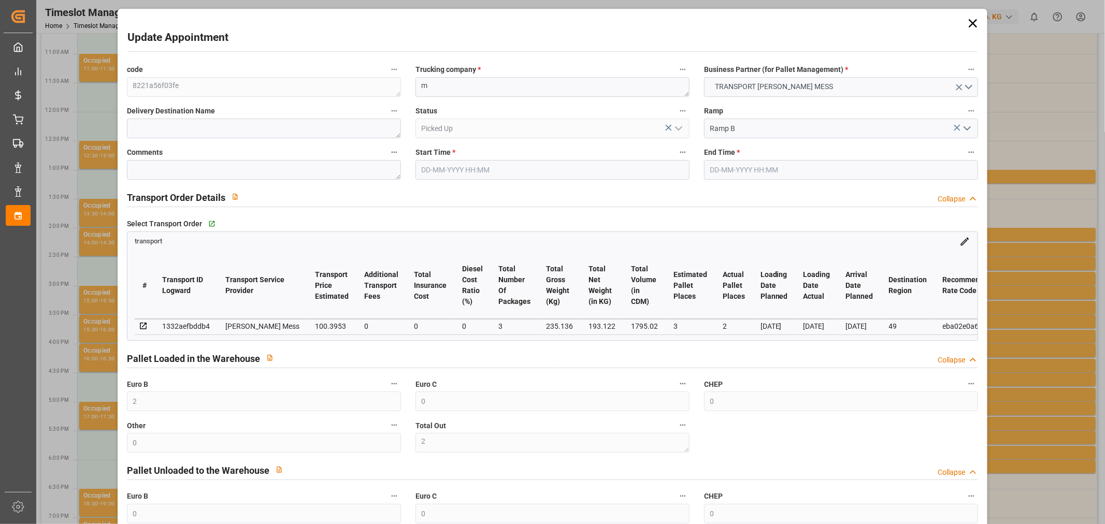
type input "0"
type input "3"
type input "2"
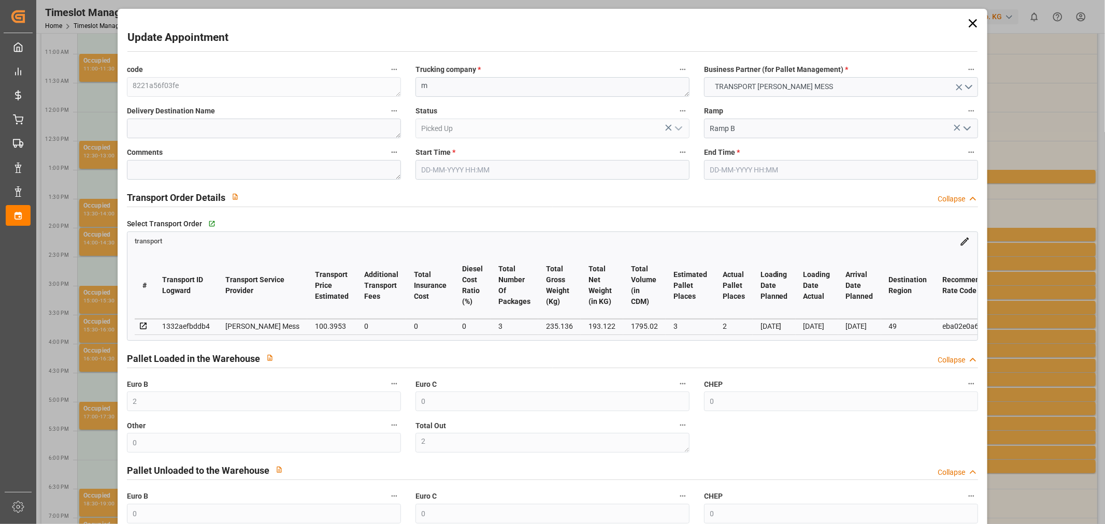
type input "100.3953"
type input "0"
type input "100.3953"
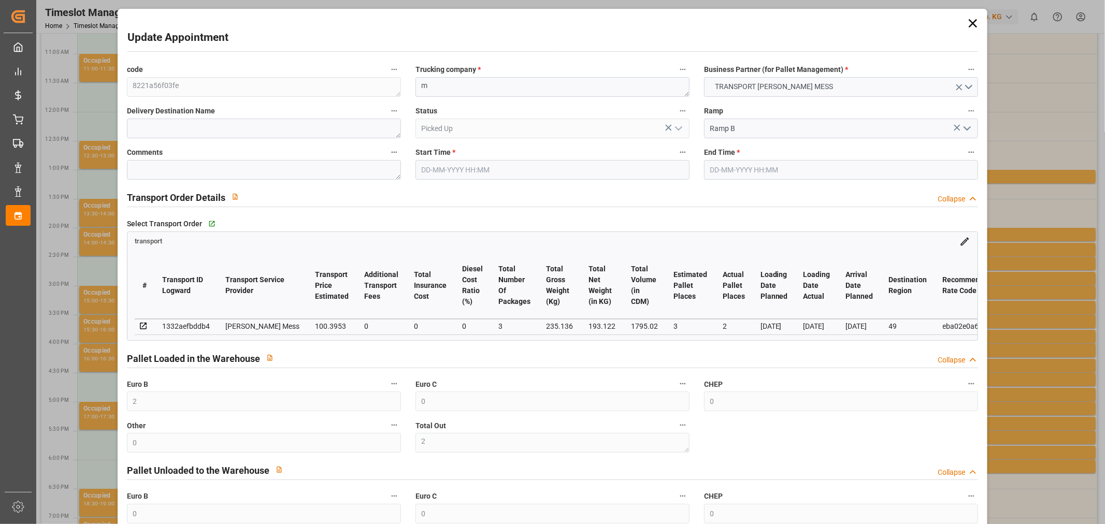
type input "0"
type input "3"
type input "193.122"
type input "304.136"
type input "1795.02"
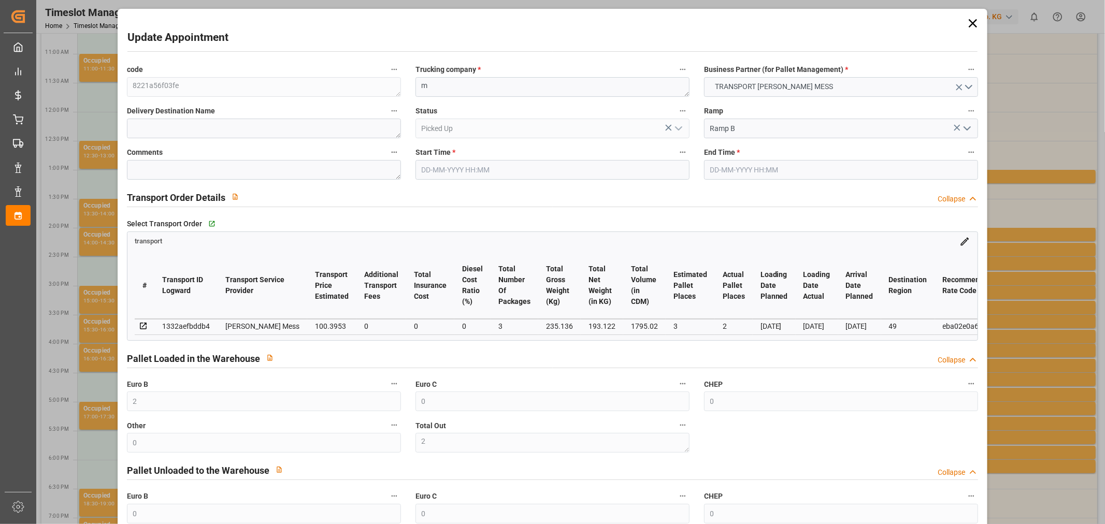
type input "49"
type input "0"
type input "65"
type input "3"
type input "101"
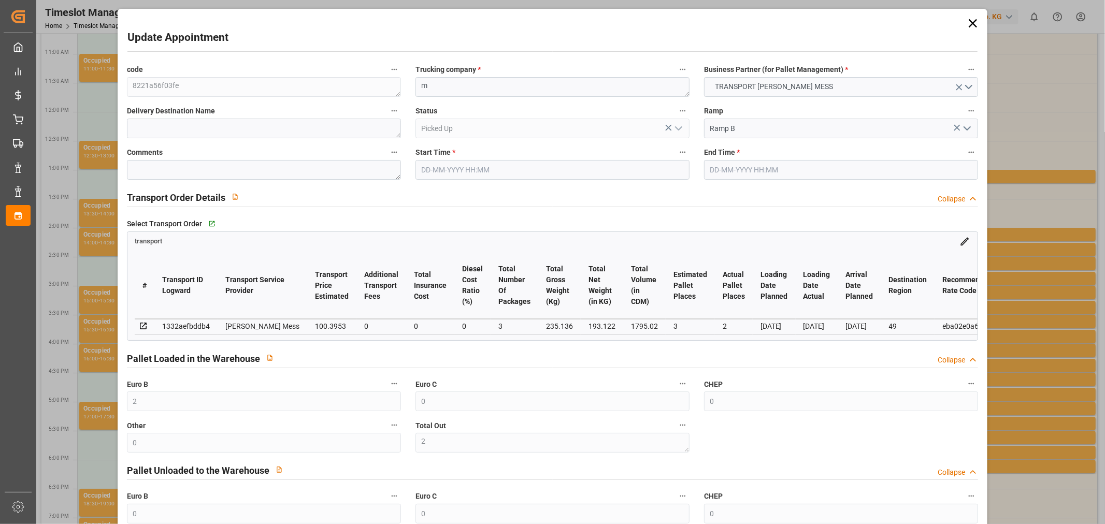
type input "235.136"
type input "0"
type input "4710.8598"
type input "0"
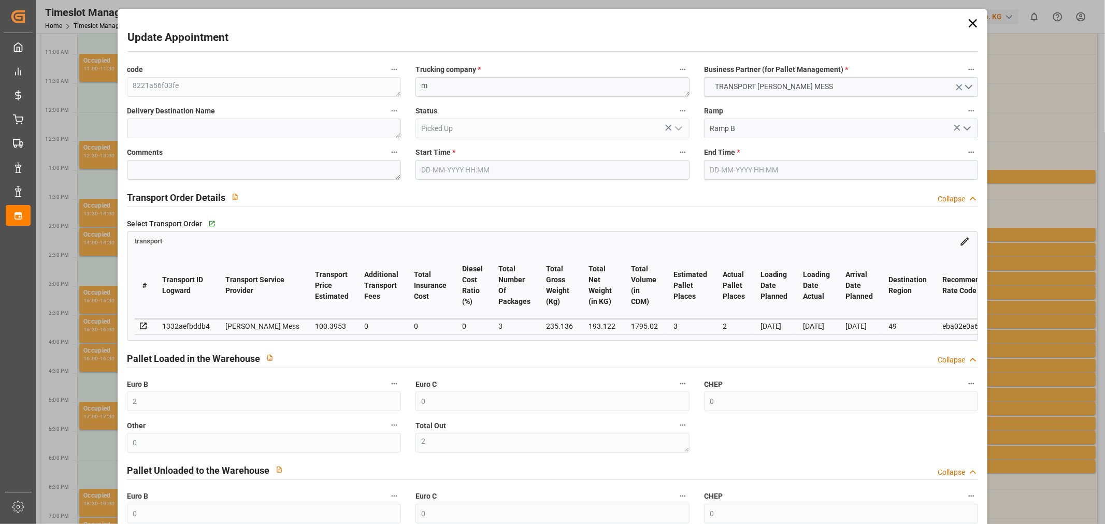
type input "21"
type input "35"
type input "[DATE] 15:00"
type input "[DATE] 15:15"
type input "[DATE] 12:42"
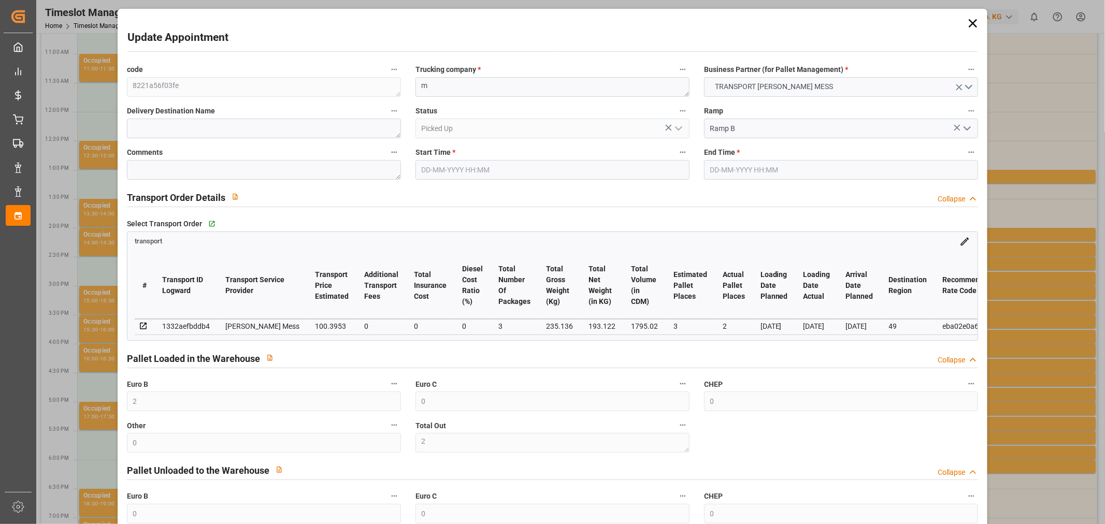
type input "[DATE] 12:42"
type input "[DATE]"
click at [968, 22] on icon at bounding box center [972, 23] width 8 height 8
